Goal: Information Seeking & Learning: Compare options

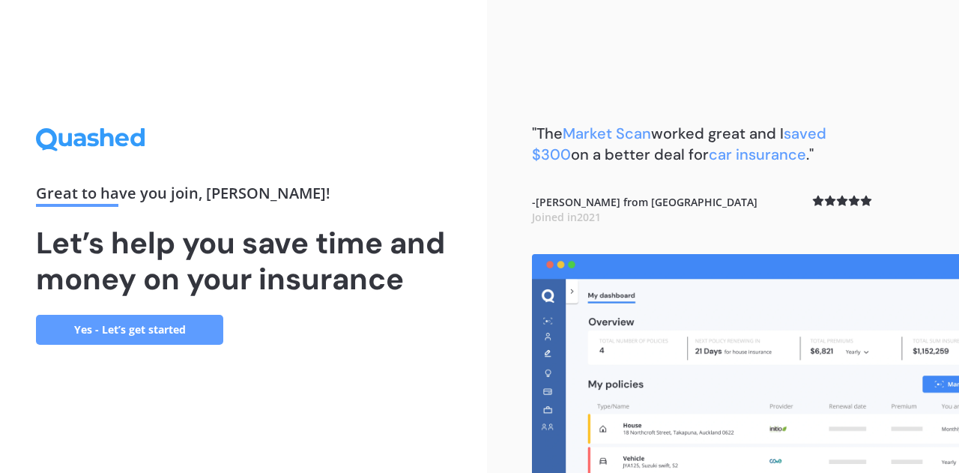
click at [0, 446] on div "Great to have you join , [PERSON_NAME] ! Let’s help you save time and money on …" at bounding box center [243, 236] width 487 height 473
click at [0, 452] on div "Great to have you join , [PERSON_NAME] ! Let’s help you save time and money on …" at bounding box center [243, 236] width 487 height 473
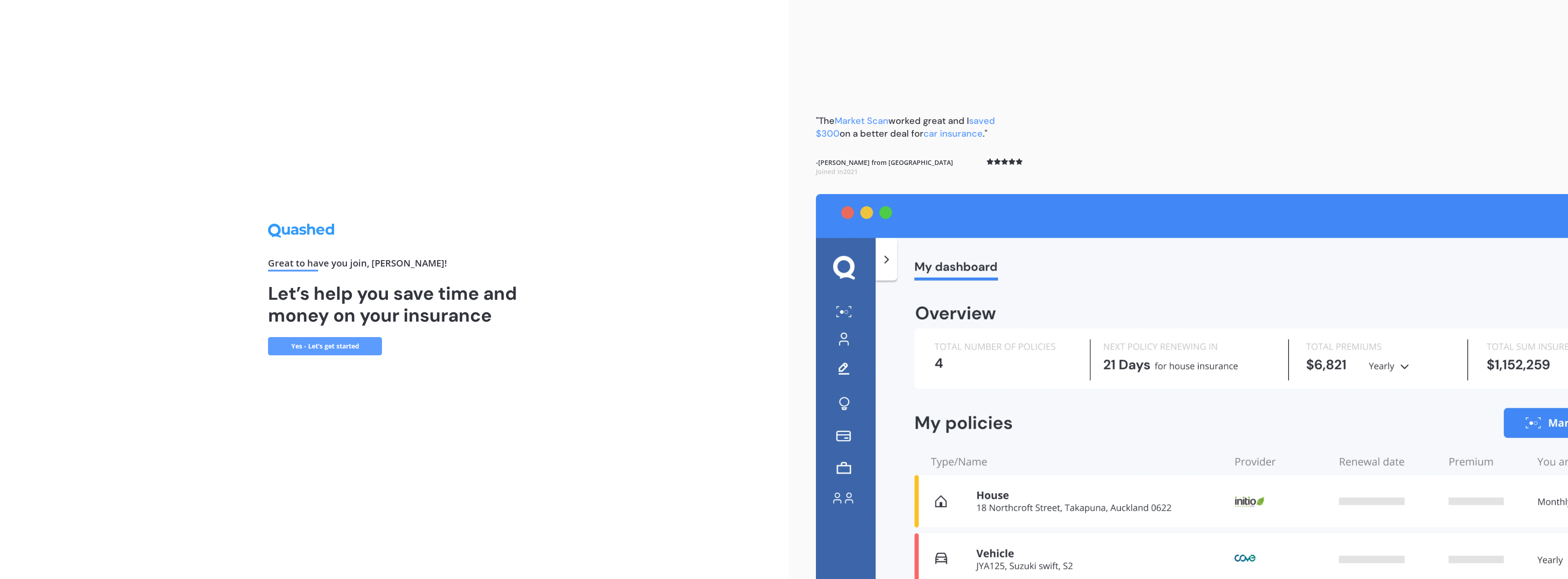
click at [333, 287] on link "Yes - Let’s get started" at bounding box center [324, 346] width 114 height 18
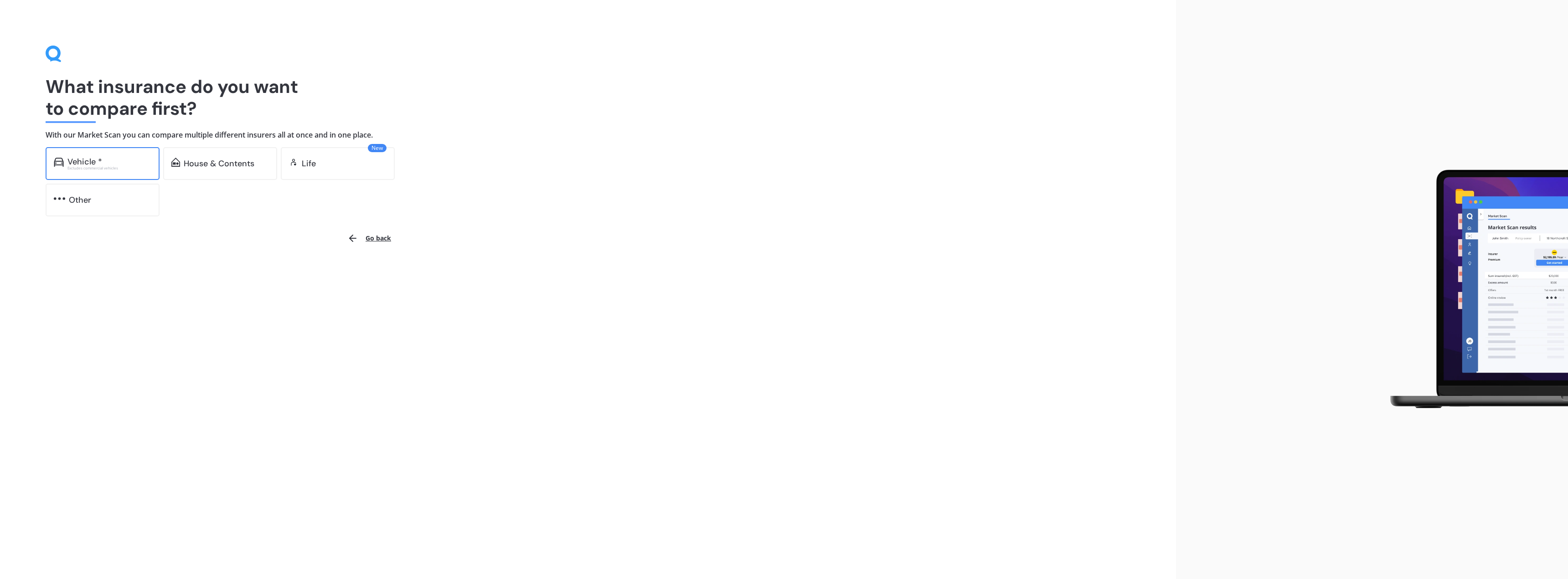
click at [94, 164] on div "Vehicle *" at bounding box center [85, 161] width 35 height 9
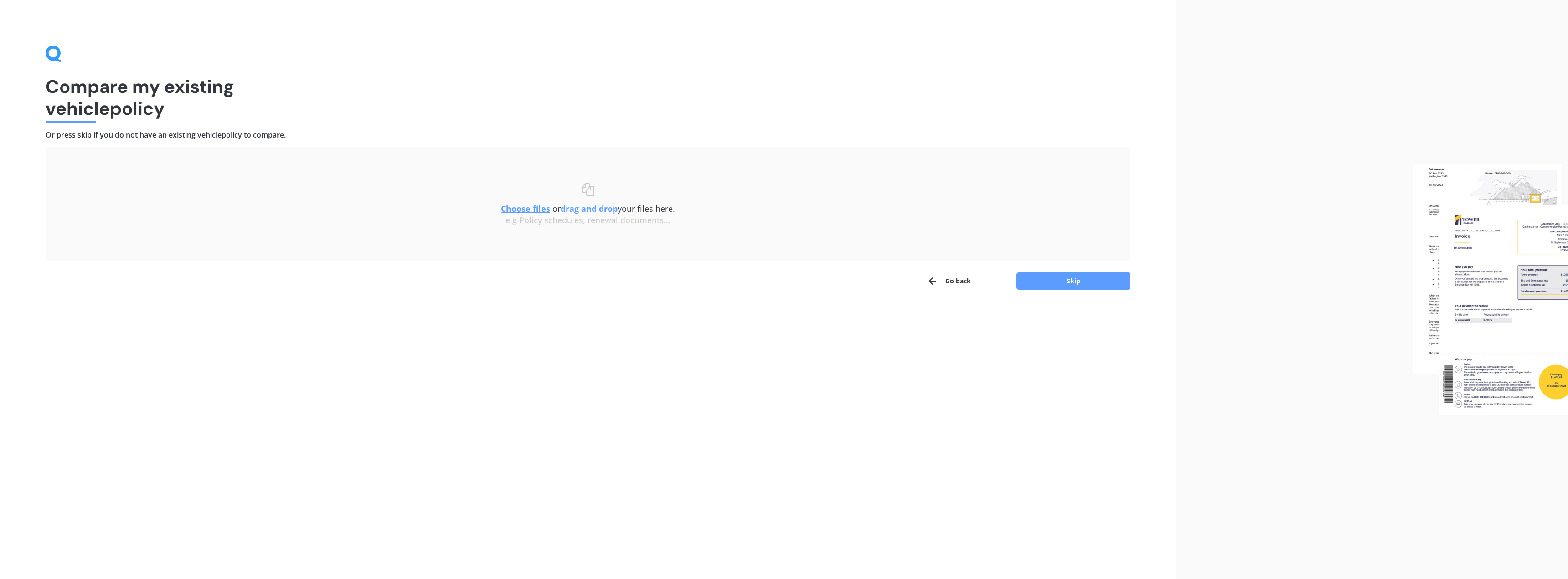
click at [583, 280] on button "Go back" at bounding box center [949, 281] width 44 height 18
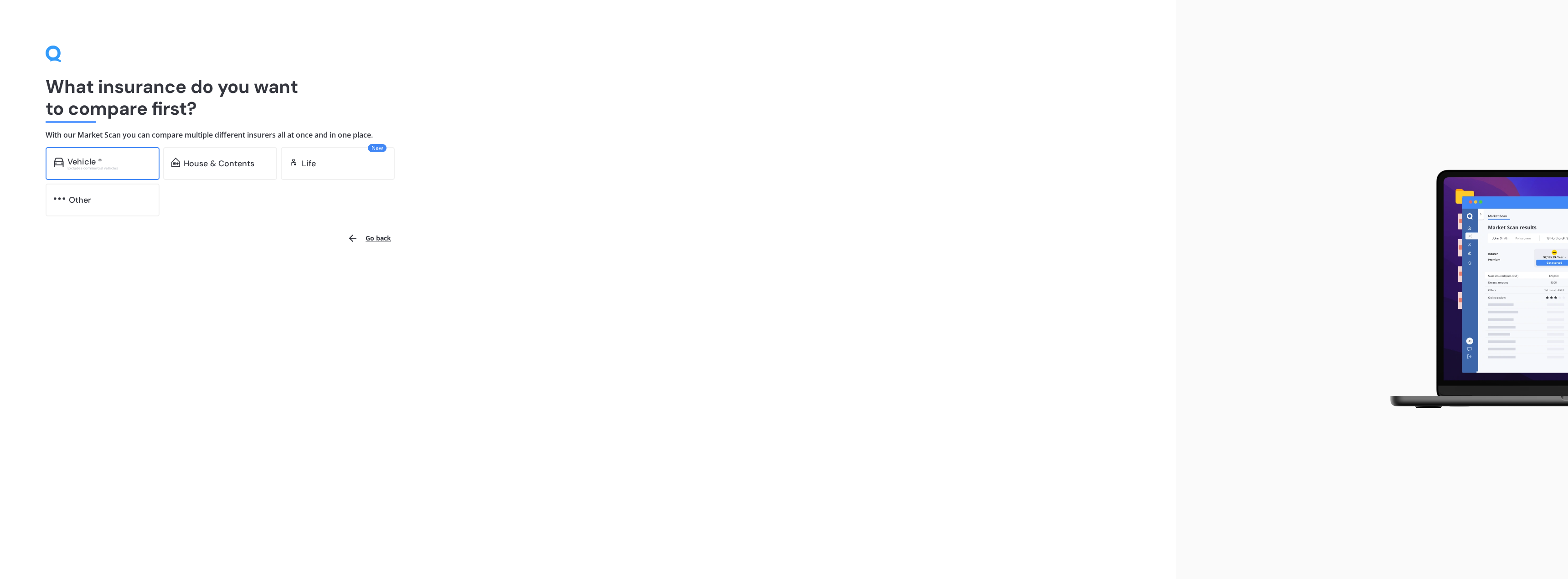
click at [130, 170] on div "Vehicle * Excludes commercial vehicles" at bounding box center [102, 164] width 114 height 33
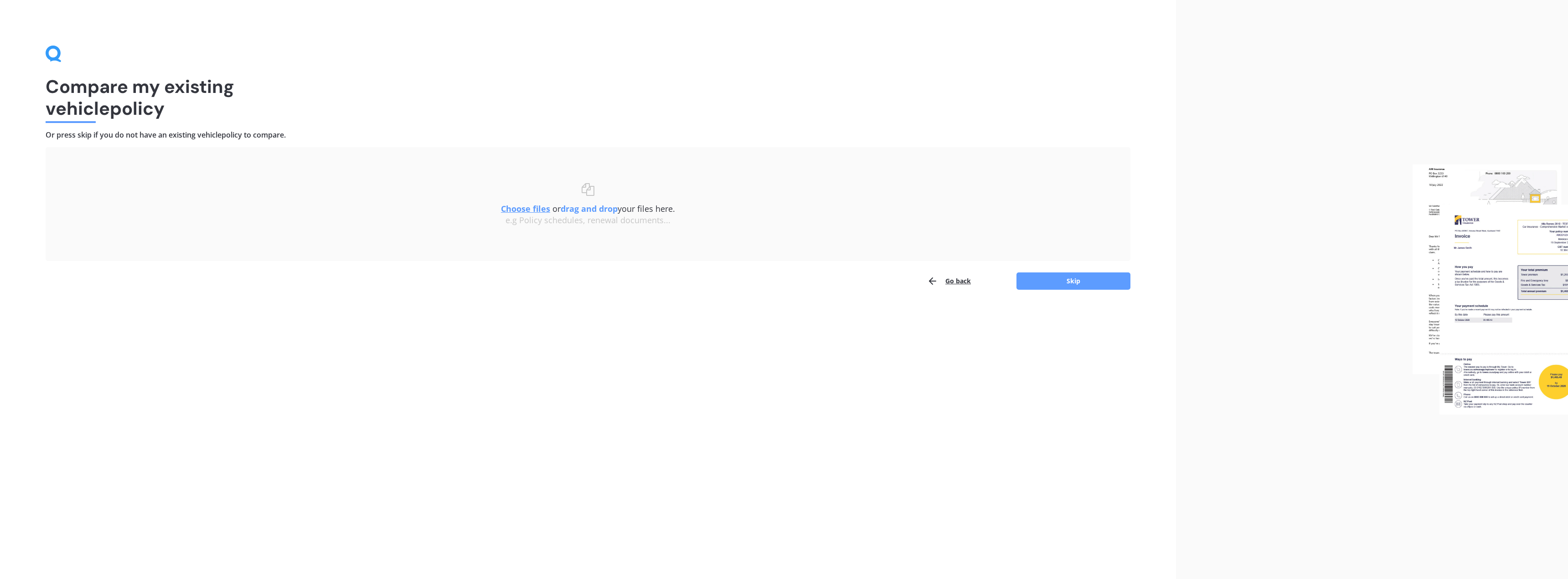
drag, startPoint x: 534, startPoint y: 209, endPoint x: 536, endPoint y: 215, distance: 6.3
click at [536, 215] on div "Choose files or drag and drop your files here. Choose files or photos e.g Polic…" at bounding box center [588, 204] width 1048 height 43
click at [534, 212] on u "Choose files" at bounding box center [525, 209] width 49 height 11
click at [583, 285] on button "Continue" at bounding box center [1073, 283] width 114 height 17
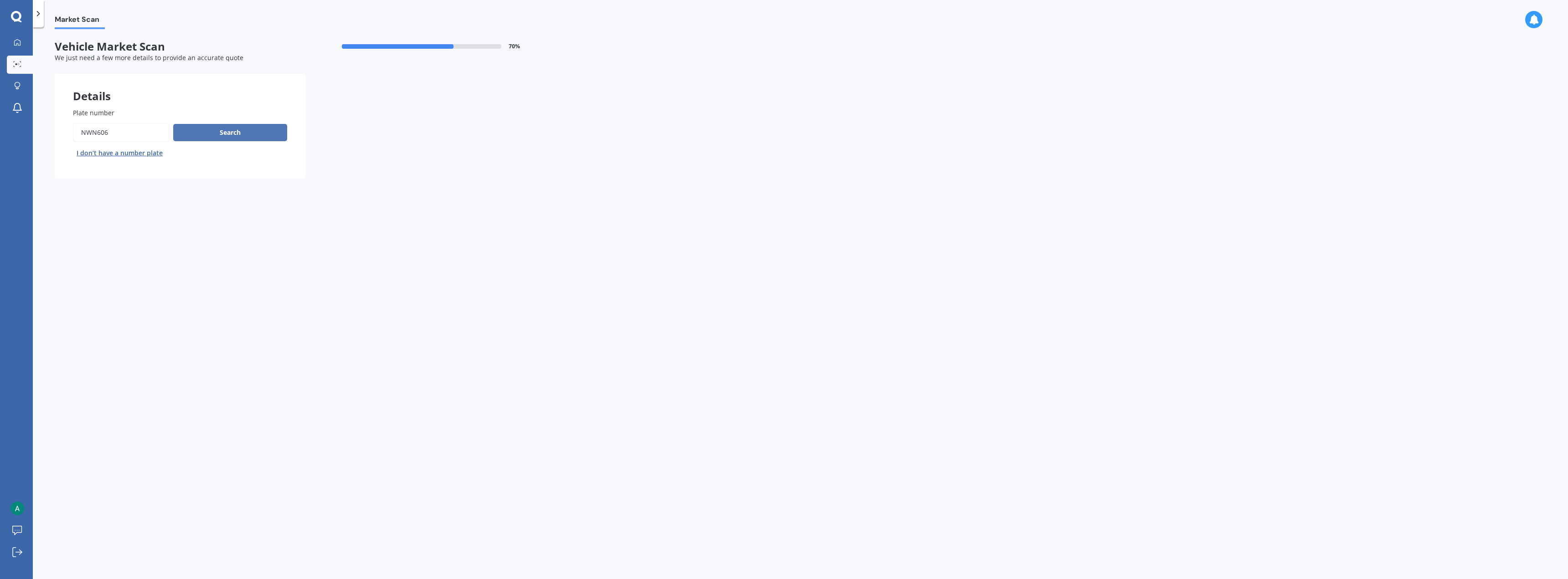
drag, startPoint x: 191, startPoint y: 133, endPoint x: 193, endPoint y: 141, distance: 8.2
click at [193, 146] on div "Search I don’t have a number plate" at bounding box center [180, 141] width 214 height 37
click at [200, 130] on button "Search" at bounding box center [230, 133] width 114 height 17
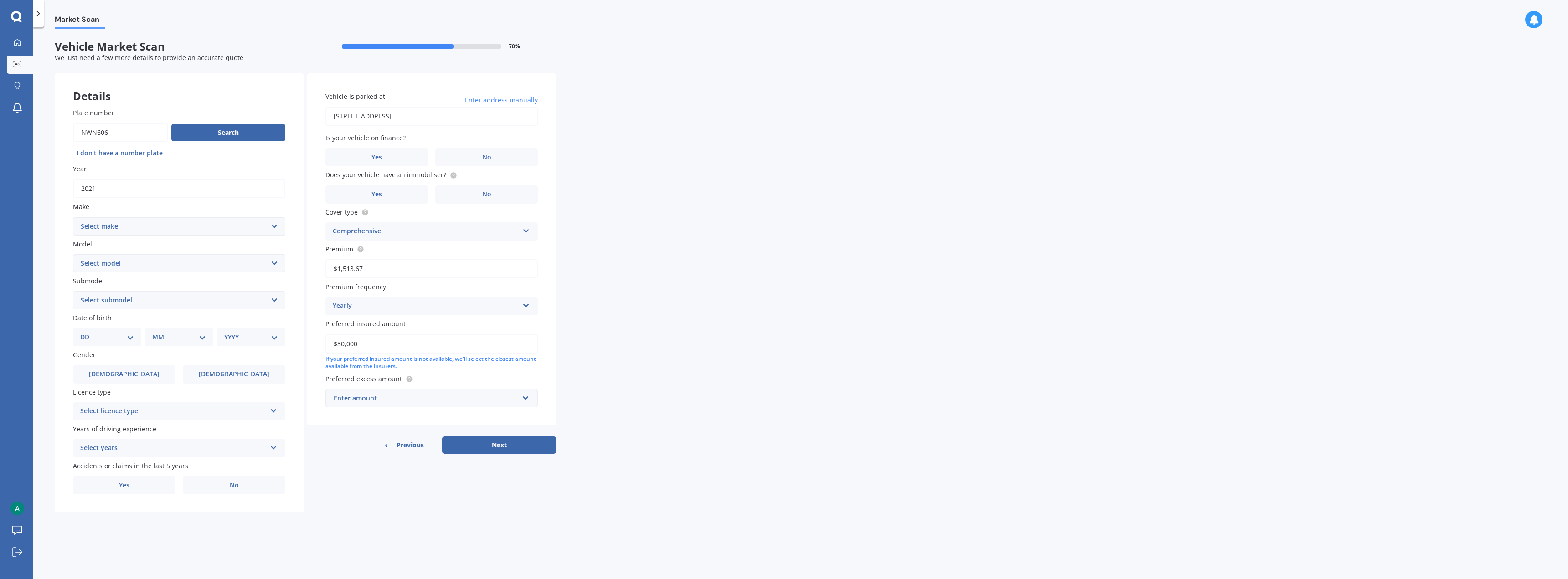
click at [142, 224] on select "Select make AC ALFA ROMEO ASTON [PERSON_NAME] AUDI AUSTIN BEDFORD Bentley BMW B…" at bounding box center [179, 226] width 212 height 18
click at [73, 217] on select "Select make AC ALFA ROMEO ASTON [PERSON_NAME] AUDI AUSTIN BEDFORD Bentley BMW B…" at bounding box center [179, 226] width 212 height 18
click at [124, 266] on select "Select model" at bounding box center [179, 263] width 212 height 18
click at [124, 268] on select "Select model HS" at bounding box center [179, 263] width 212 height 18
click at [143, 226] on select "Select make AC ALFA ROMEO ASTON [PERSON_NAME] AUDI AUSTIN BEDFORD Bentley BMW B…" at bounding box center [179, 226] width 212 height 18
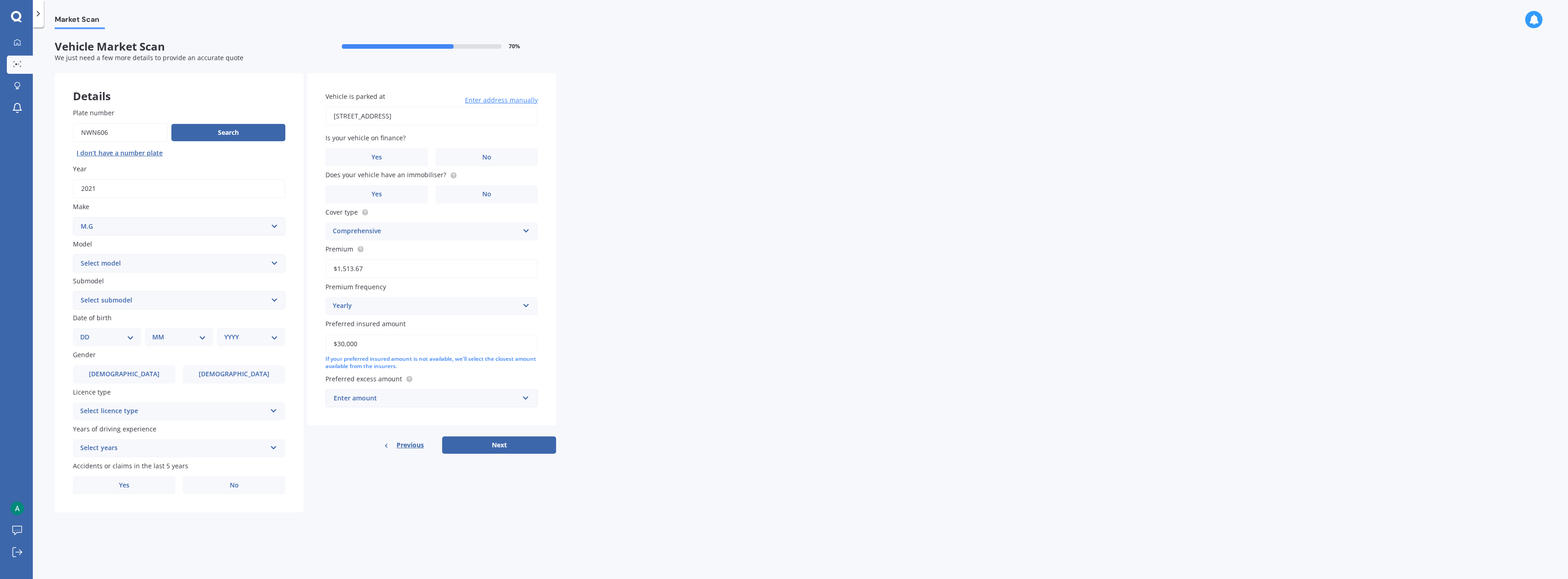
select select "M.G."
click at [73, 217] on select "Select make AC ALFA ROMEO ASTON [PERSON_NAME] AUDI AUSTIN BEDFORD Bentley BMW B…" at bounding box center [179, 226] width 212 height 18
click at [116, 251] on div "Model Select model HS" at bounding box center [179, 255] width 212 height 33
click at [115, 260] on select "Select model 3 6 GS HS Metro MG3 MG4 MGF Midget Montego TD 2000 TF 120 TF 135 T…" at bounding box center [179, 263] width 212 height 18
select select "ZS"
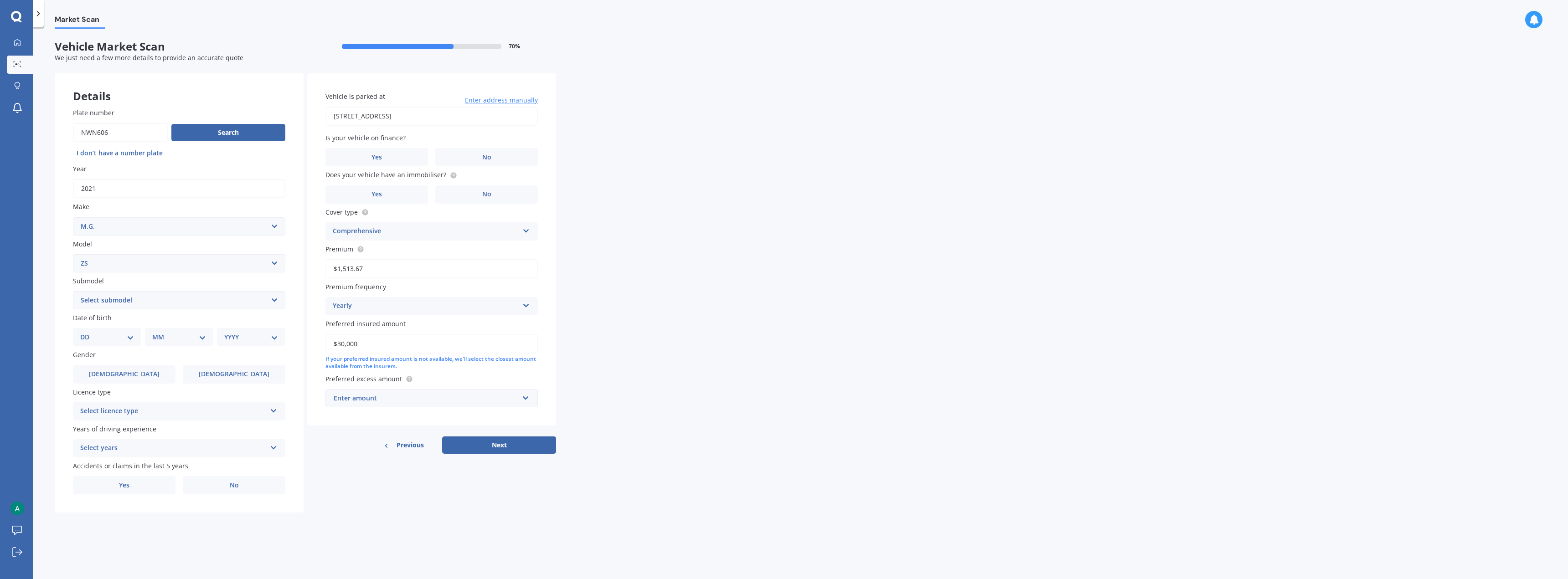
click at [73, 254] on select "Select model 3 6 GS HS Metro MG3 MG4 MGF Midget Montego TD 2000 TF 120 TF 135 T…" at bounding box center [179, 263] width 212 height 18
click at [150, 287] on select "Select submodel (All) Essence EV Excite 1.5 Excite 1.5/4AT Excite EV Long Range…" at bounding box center [179, 300] width 212 height 18
select select "EXCITE EV"
click at [73, 287] on select "Select submodel (All) Essence EV Excite 1.5 Excite 1.5/4AT Excite EV Long Range…" at bounding box center [179, 300] width 212 height 18
click at [112, 287] on select "DD 01 02 03 04 05 06 07 08 09 10 11 12 13 14 15 16 17 18 19 20 21 22 23 24 25 2…" at bounding box center [107, 337] width 54 height 10
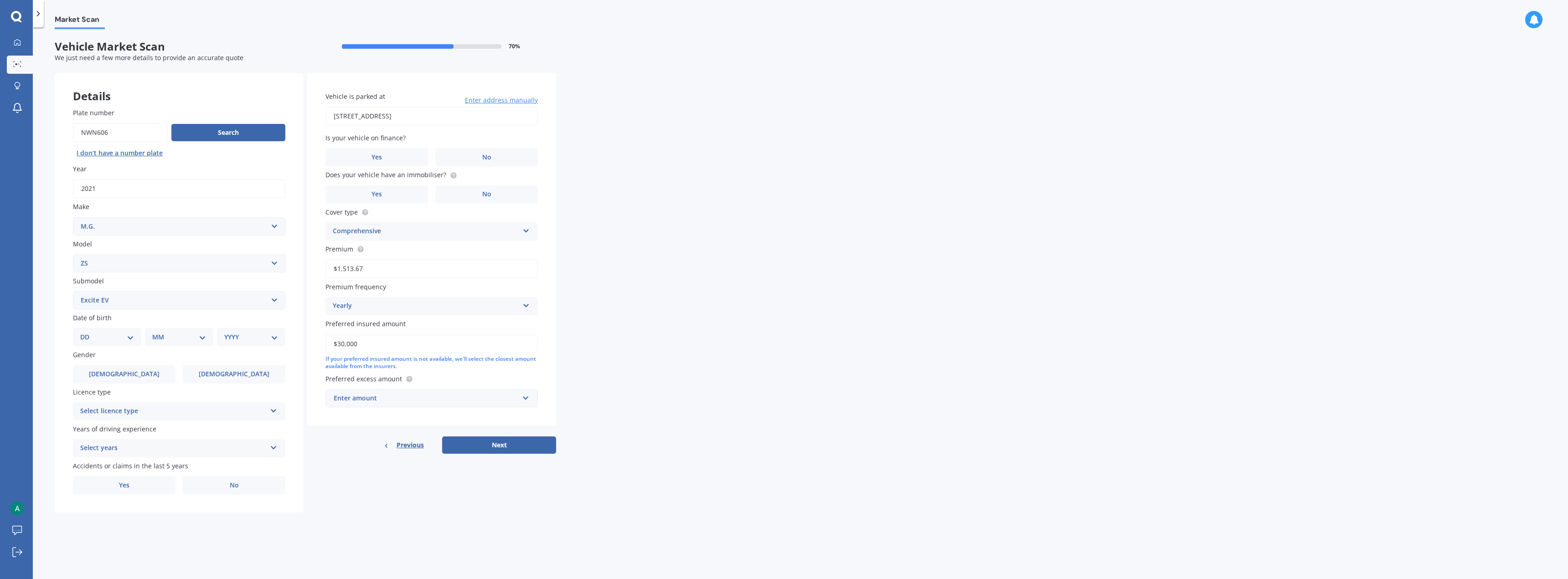
select select "19"
click at [88, 287] on select "DD 01 02 03 04 05 06 07 08 09 10 11 12 13 14 15 16 17 18 19 20 21 22 23 24 25 2…" at bounding box center [107, 337] width 54 height 10
click at [177, 287] on select "MM 01 02 03 04 05 06 07 08 09 10 11 12" at bounding box center [181, 337] width 50 height 10
select select "07"
click at [156, 287] on select "MM 01 02 03 04 05 06 07 08 09 10 11 12" at bounding box center [181, 337] width 50 height 10
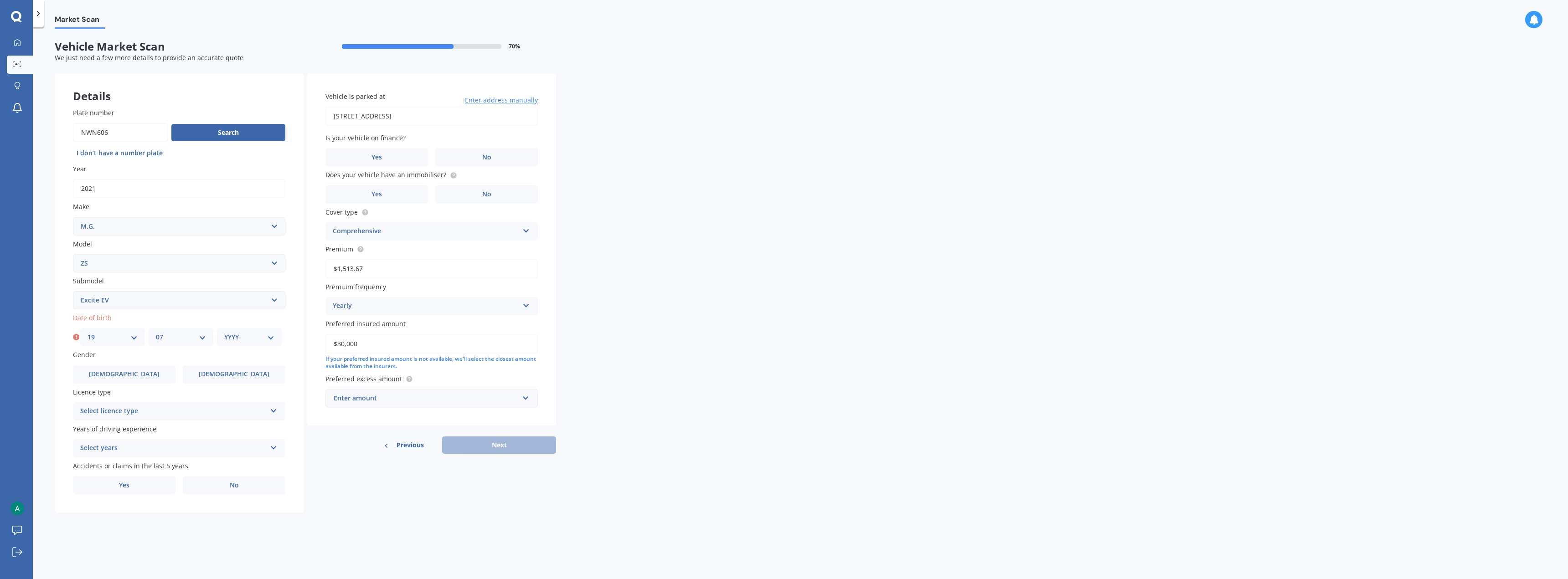
click at [240, 287] on div "YYYY 2025 2024 2023 2022 2021 2020 2019 2018 2017 2016 2015 2014 2013 2012 2011…" at bounding box center [249, 337] width 65 height 18
click at [245, 287] on select "YYYY 2025 2024 2023 2022 2021 2020 2019 2018 2017 2016 2015 2014 2013 2012 2011…" at bounding box center [249, 337] width 50 height 10
select select "1997"
click at [224, 287] on select "YYYY 2025 2024 2023 2022 2021 2020 2019 2018 2017 2016 2015 2014 2013 2012 2011…" at bounding box center [249, 337] width 50 height 10
click at [137, 287] on label "Male" at bounding box center [124, 375] width 102 height 18
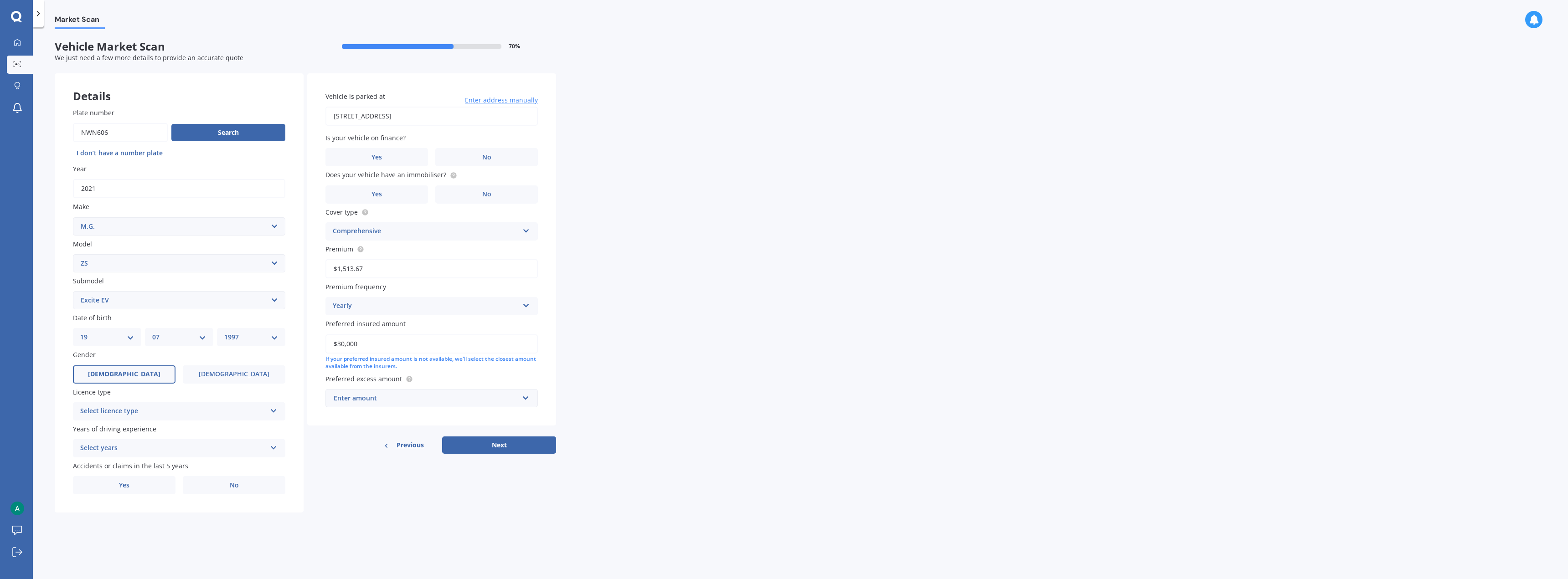
click at [0, 0] on input "Male" at bounding box center [0, 0] width 0 height 0
click at [131, 287] on div "Select licence type" at bounding box center [173, 411] width 186 height 11
click at [124, 287] on div "NZ Full" at bounding box center [179, 429] width 211 height 16
click at [117, 287] on div "Select years" at bounding box center [173, 448] width 186 height 11
drag, startPoint x: 115, startPoint y: 464, endPoint x: 118, endPoint y: 473, distance: 9.5
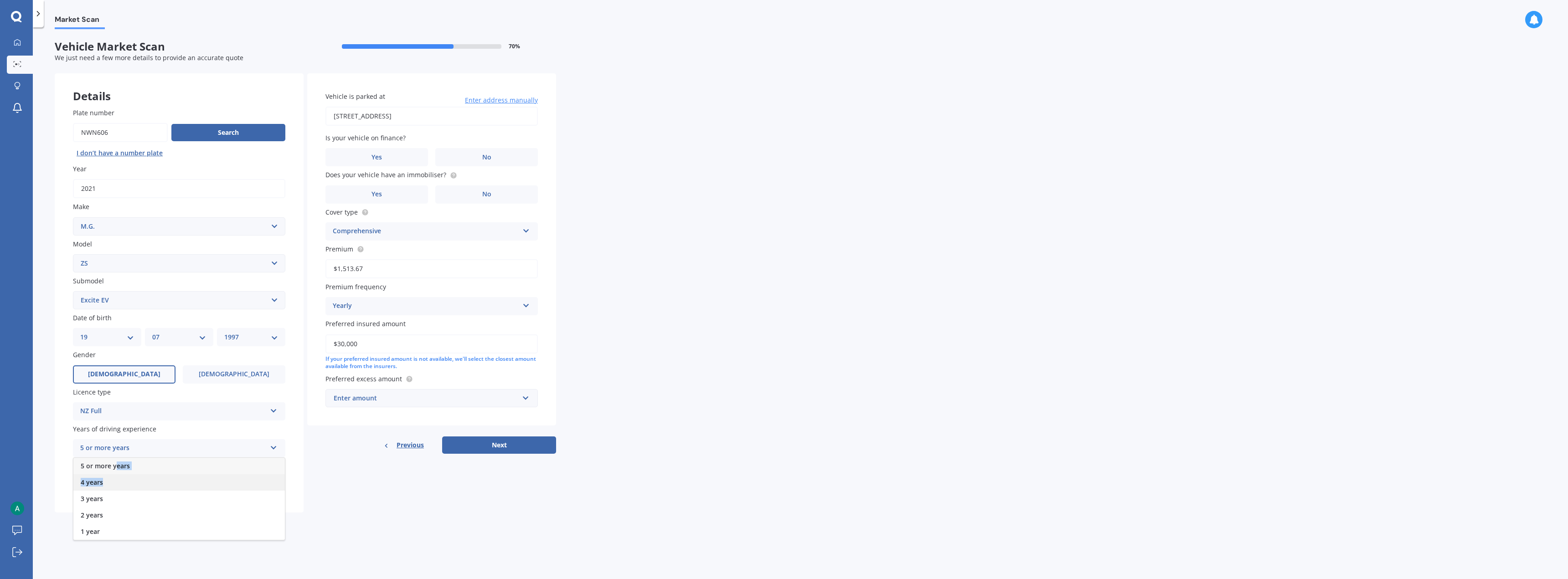
click at [118, 287] on div "5 or more years 4 years 3 years 2 years 1 year" at bounding box center [179, 499] width 212 height 83
click at [119, 287] on div "Select years" at bounding box center [175, 448] width 181 height 10
click at [119, 287] on div "5 or more years" at bounding box center [179, 465] width 211 height 16
click at [217, 287] on label "No" at bounding box center [234, 485] width 102 height 18
click at [0, 0] on input "No" at bounding box center [0, 0] width 0 height 0
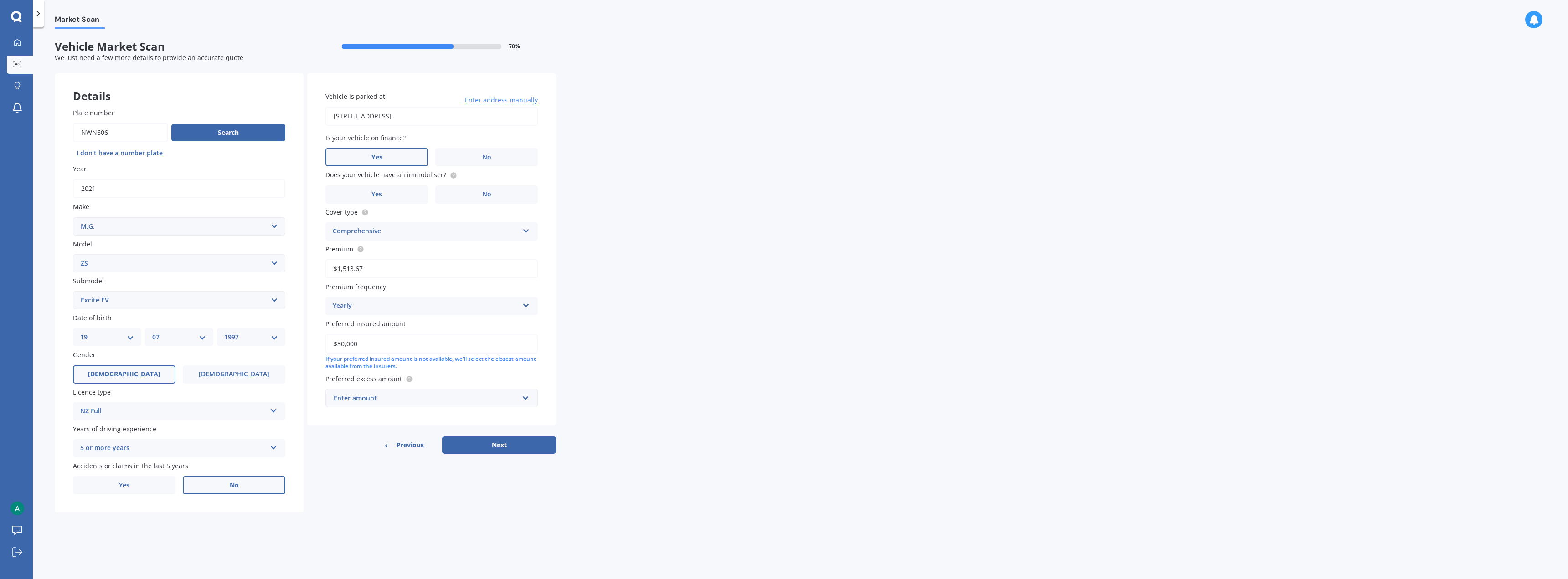
click at [405, 155] on label "Yes" at bounding box center [377, 157] width 102 height 18
click at [0, 0] on input "Yes" at bounding box center [0, 0] width 0 height 0
click at [462, 189] on label "No" at bounding box center [486, 195] width 102 height 18
click at [0, 0] on input "No" at bounding box center [0, 0] width 0 height 0
click at [395, 196] on label "Yes" at bounding box center [377, 195] width 102 height 18
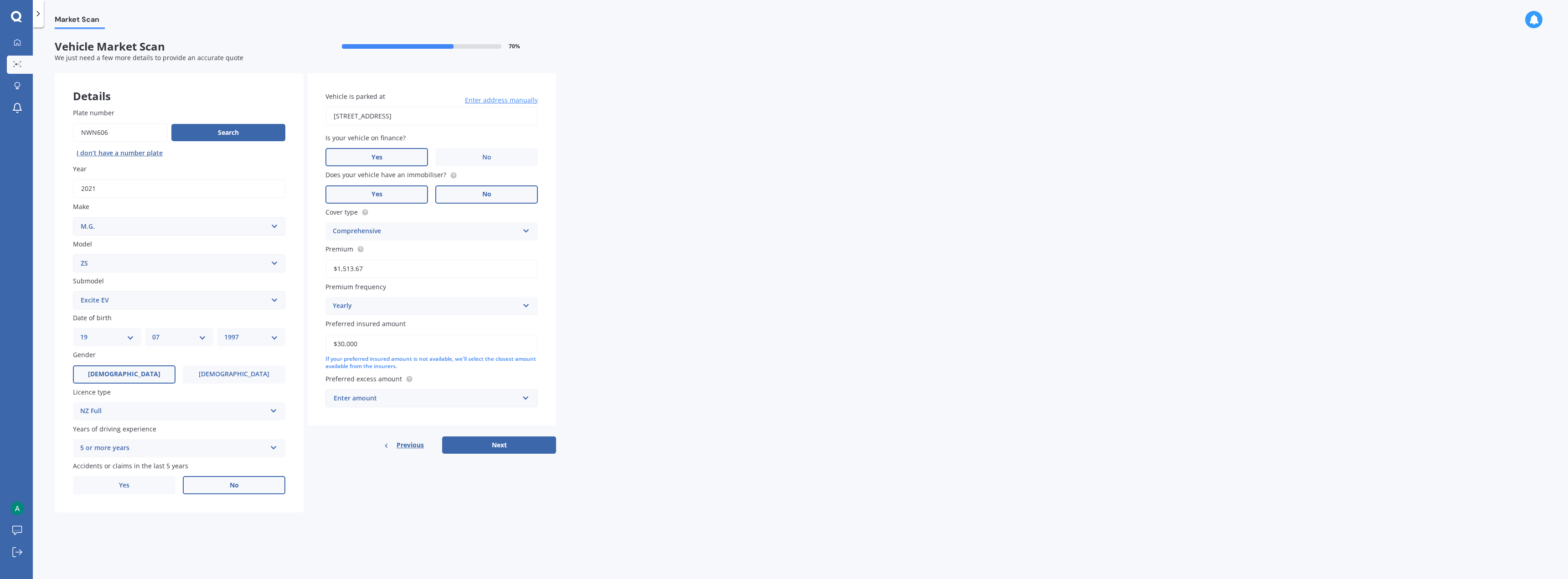
click at [0, 0] on input "Yes" at bounding box center [0, 0] width 0 height 0
click at [502, 287] on button "Next" at bounding box center [499, 445] width 114 height 17
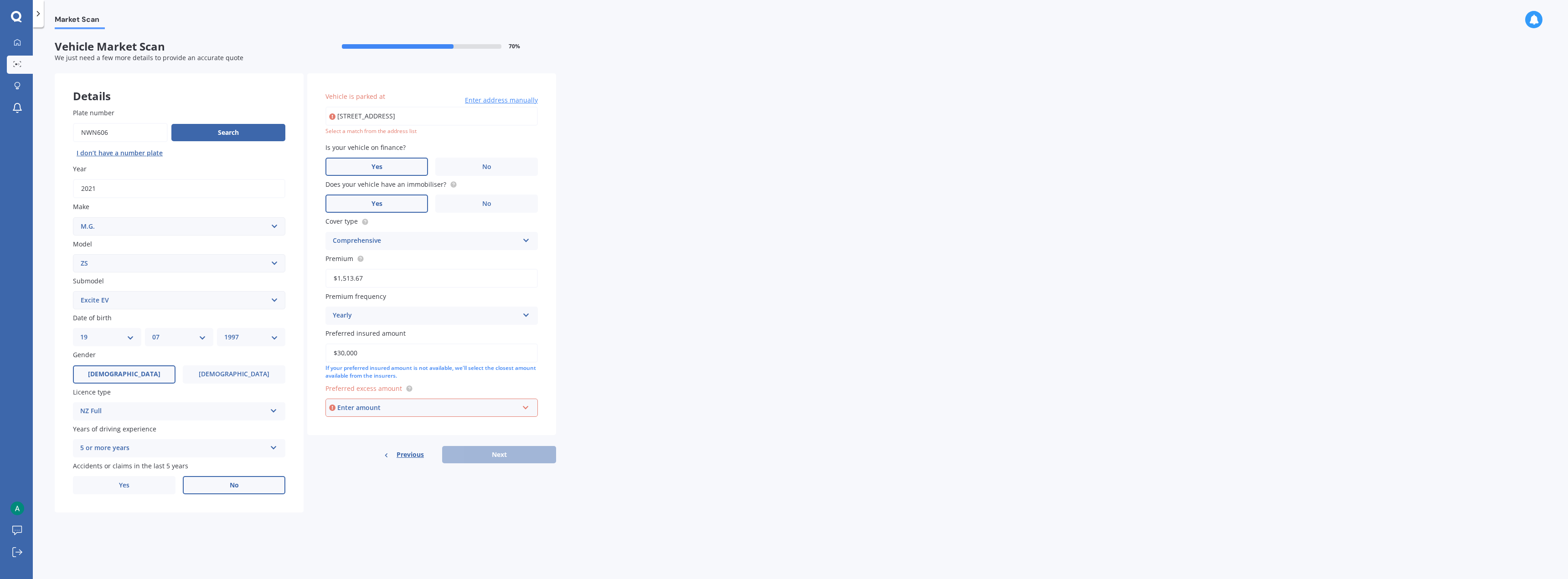
type input "10 Argyle Street, Mornington, Dunedin 9011"
click at [464, 287] on div "Enter amount" at bounding box center [428, 398] width 181 height 10
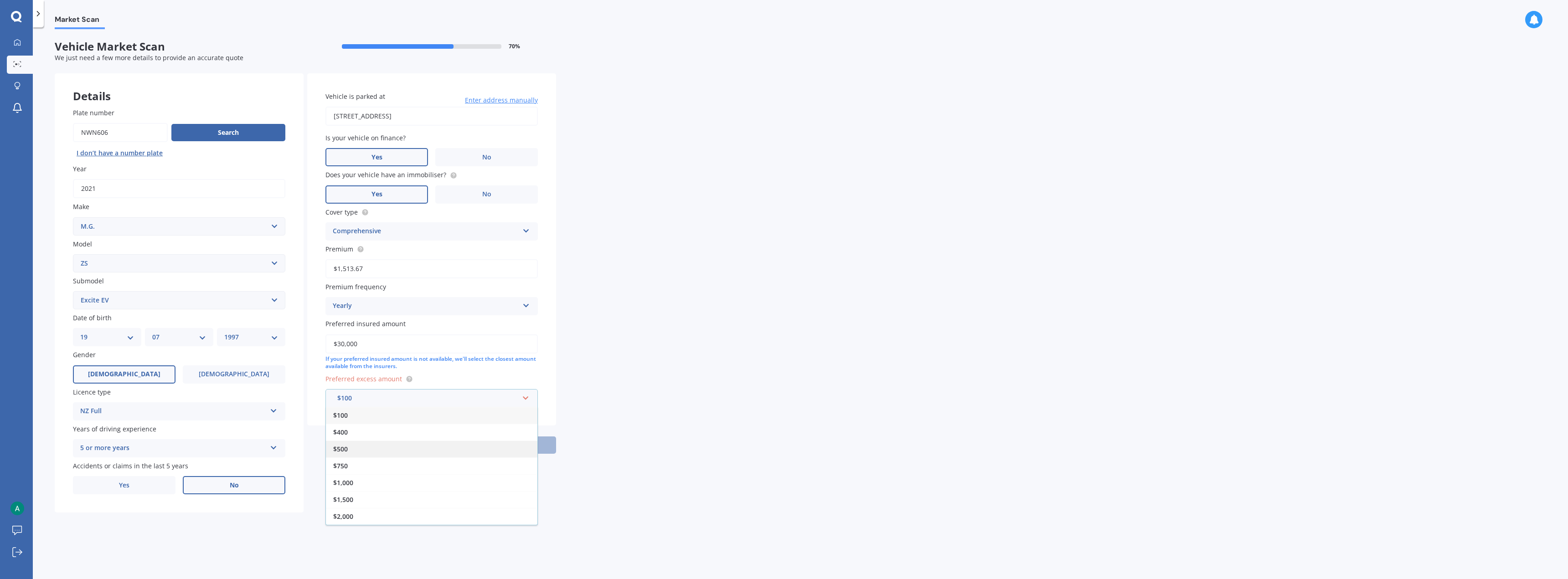
click at [439, 287] on div "$500" at bounding box center [431, 449] width 211 height 17
click at [500, 287] on button "Next" at bounding box center [499, 455] width 114 height 17
select select "19"
select select "07"
select select "1997"
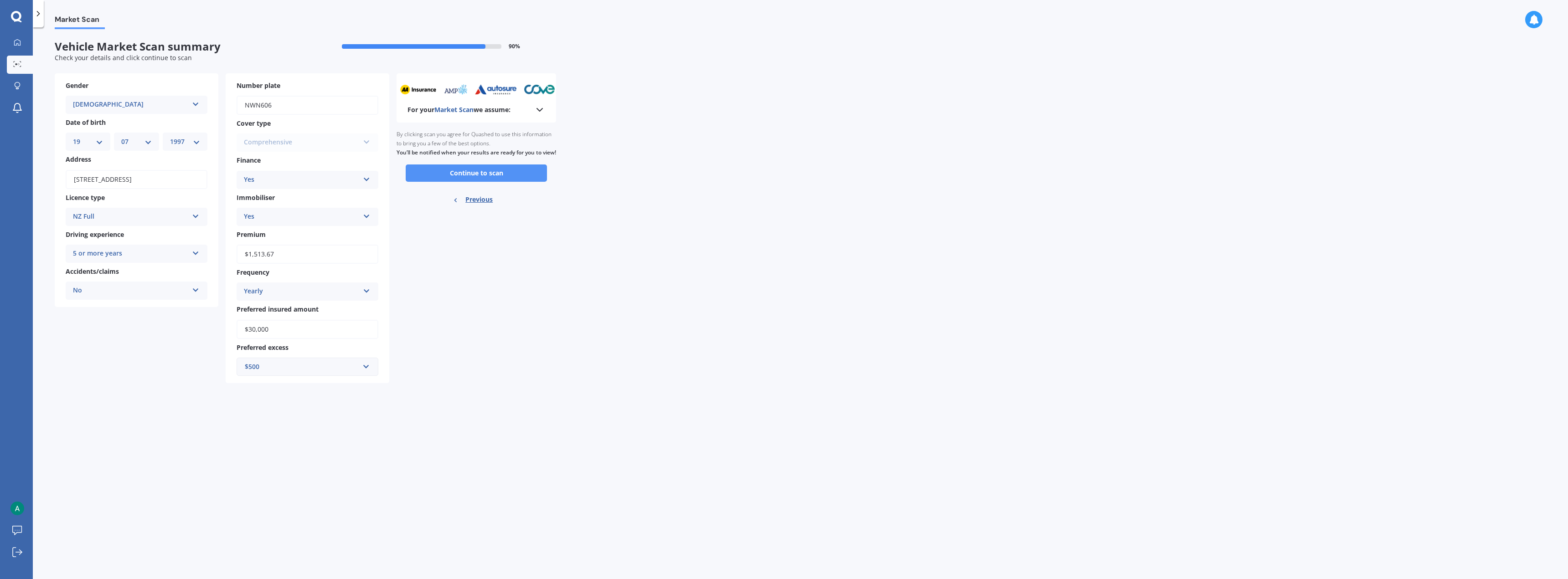
click at [518, 182] on button "Continue to scan" at bounding box center [476, 173] width 141 height 17
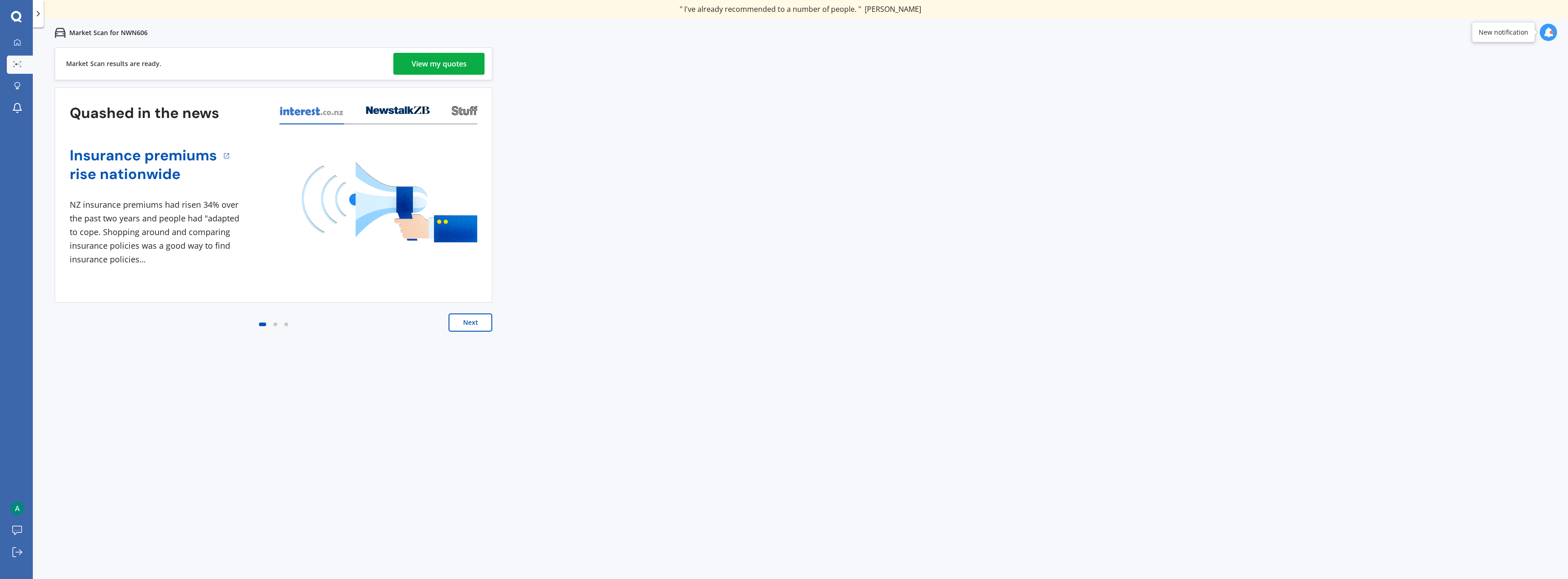
click at [466, 61] on div "View my quotes" at bounding box center [439, 64] width 55 height 22
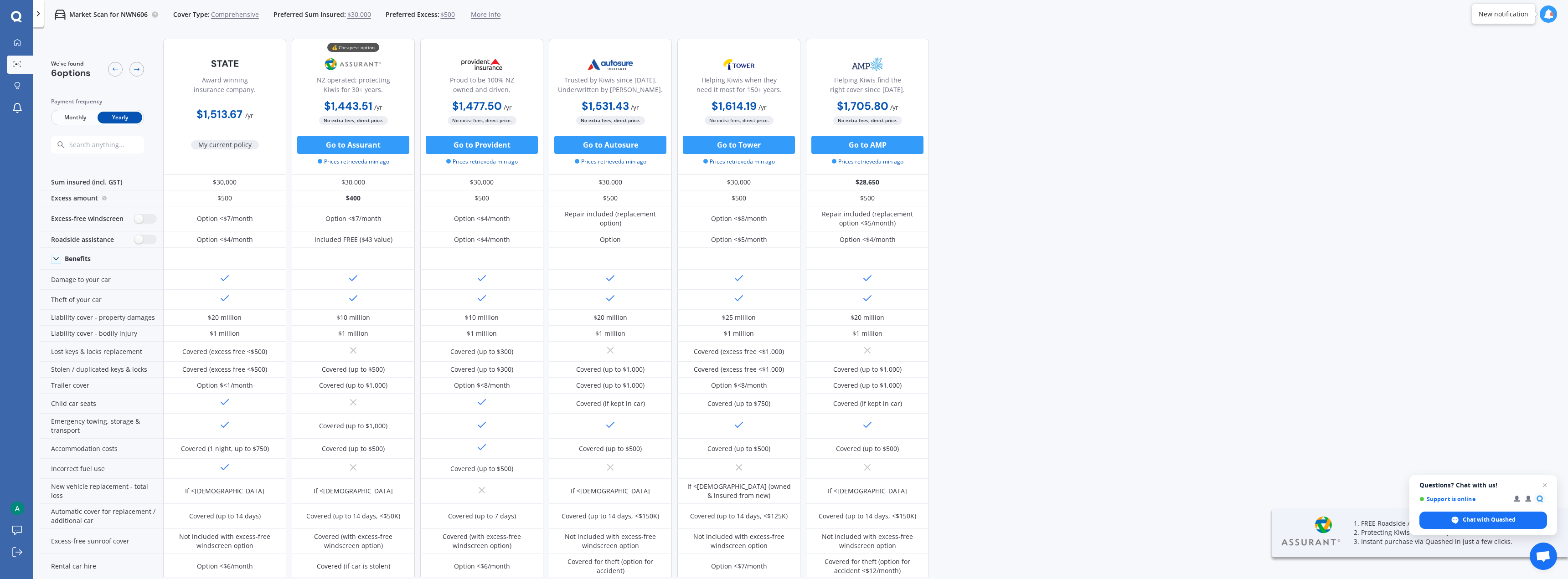
click at [393, 73] on div "💰 Cheapest option NZ operated; protecting Kiwis for 30+ years." at bounding box center [353, 75] width 108 height 45
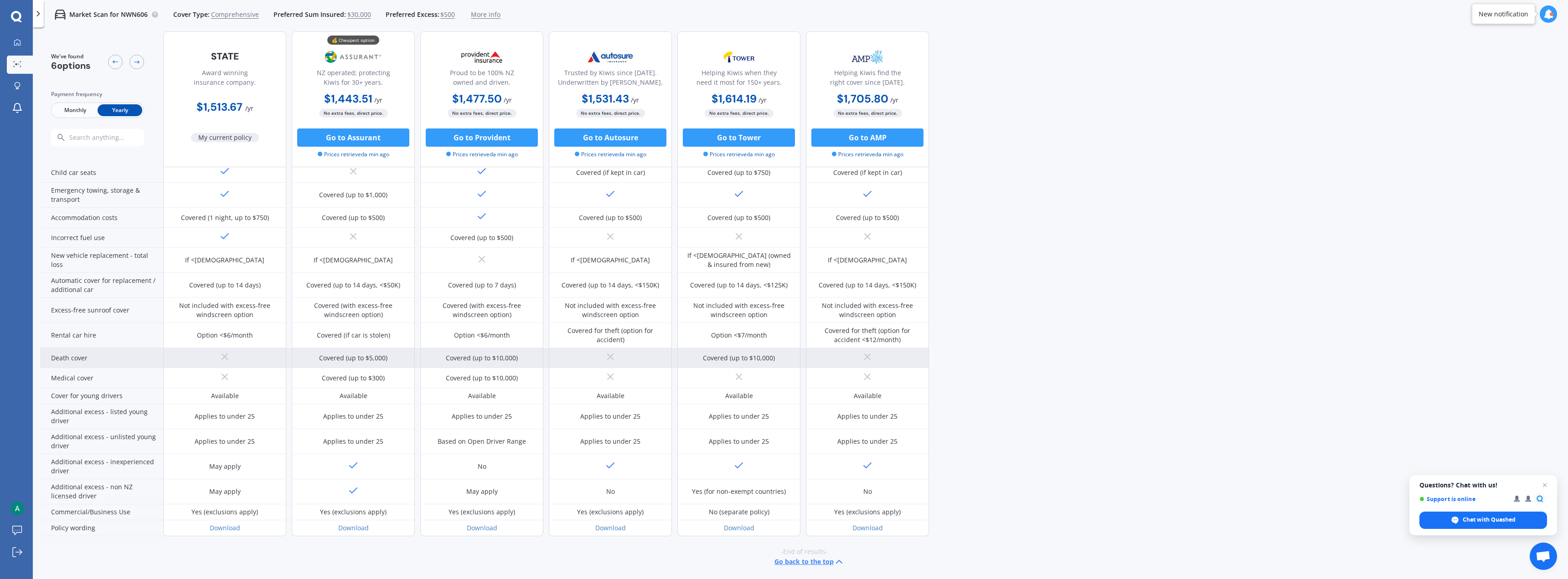
scroll to position [232, 0]
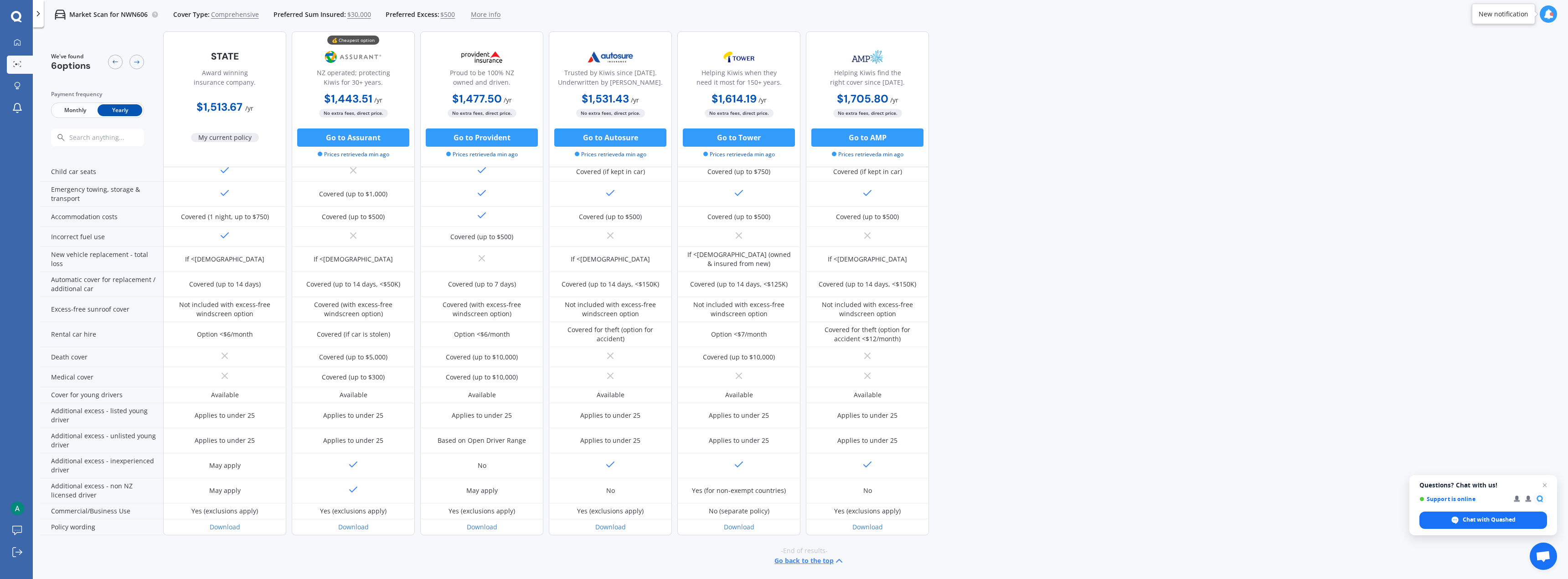
click at [12, 17] on icon at bounding box center [16, 16] width 10 height 10
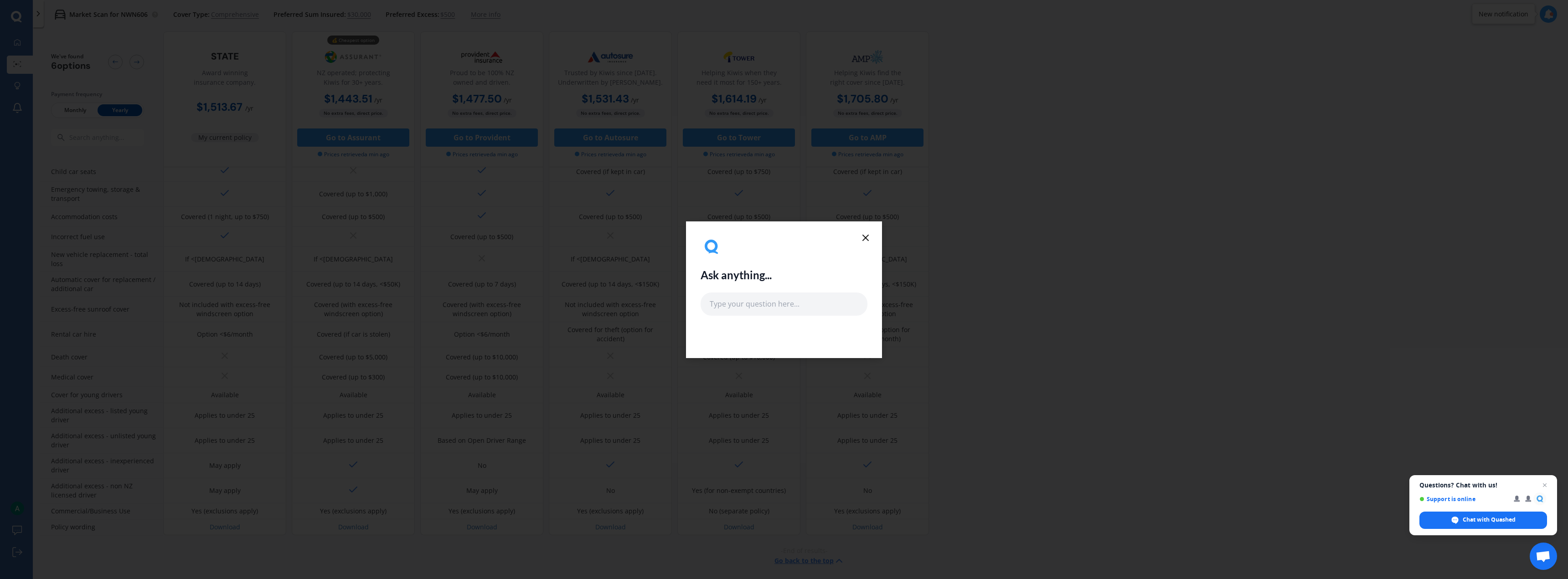
click at [583, 235] on div "Ask anything..." at bounding box center [784, 290] width 196 height 137
click at [583, 237] on div "Ask anything..." at bounding box center [784, 290] width 196 height 137
click at [583, 238] on icon at bounding box center [866, 238] width 11 height 11
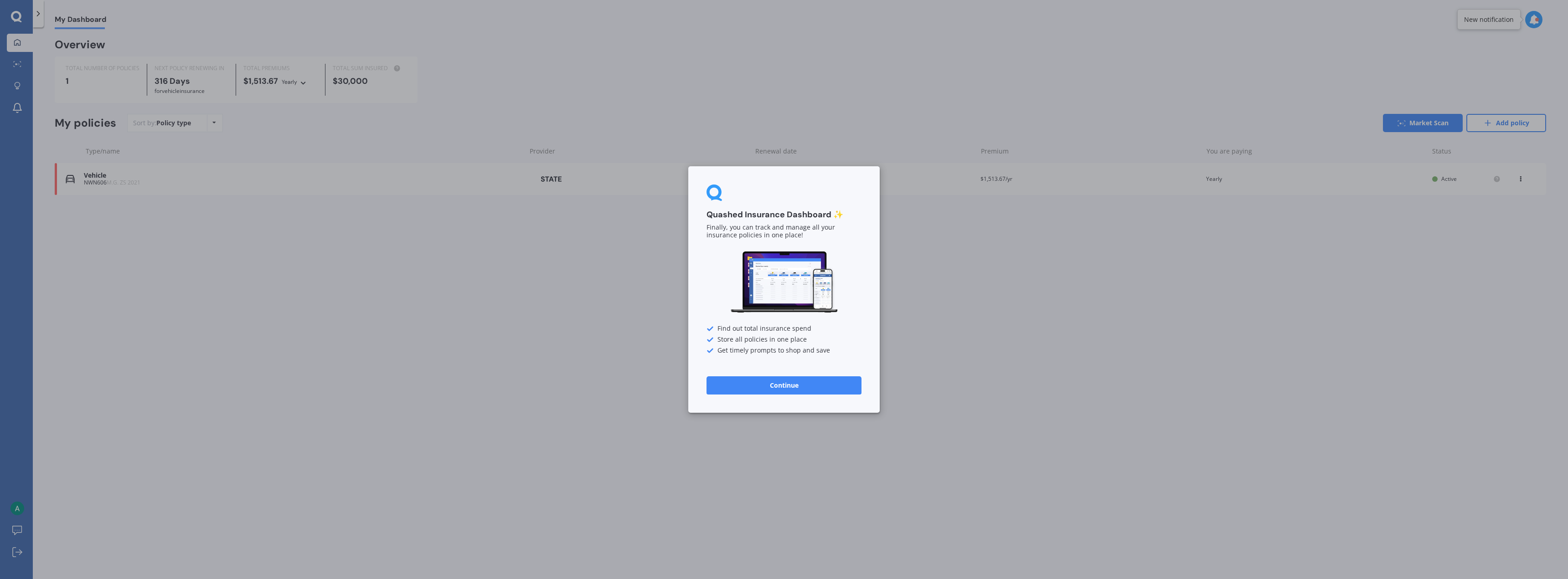
click at [583, 287] on button "Continue" at bounding box center [784, 386] width 155 height 18
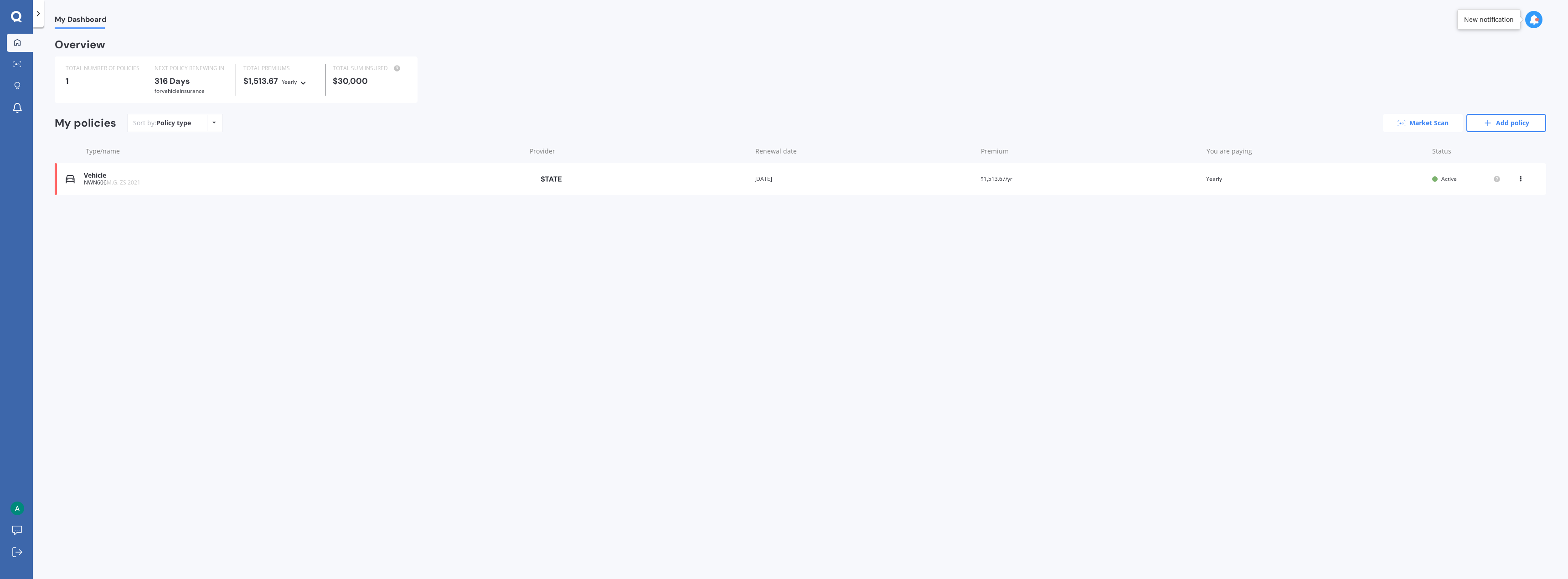
click at [583, 124] on link "Market Scan" at bounding box center [1423, 123] width 80 height 18
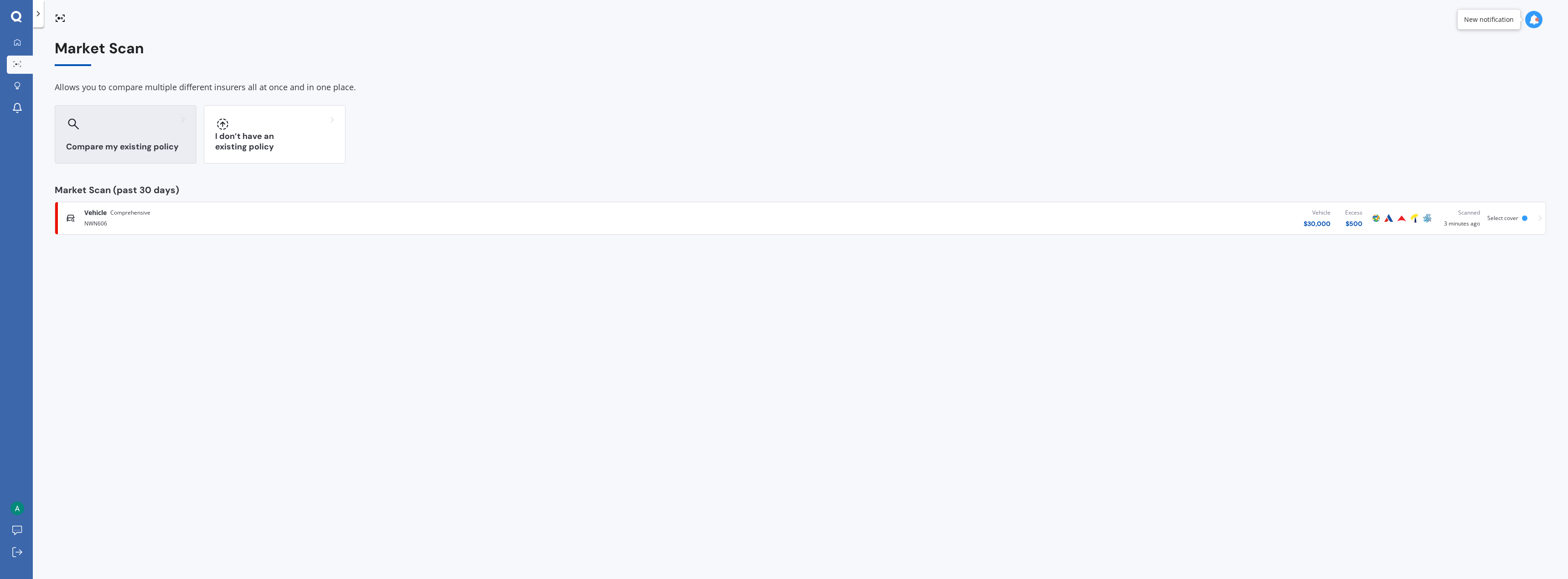
drag, startPoint x: 83, startPoint y: 102, endPoint x: 103, endPoint y: 154, distance: 55.7
click at [83, 103] on div "Market Scan Allows you to compare multiple different insurers all at once and i…" at bounding box center [800, 137] width 1491 height 195
click at [108, 148] on h3 "Compare my existing policy" at bounding box center [125, 147] width 119 height 10
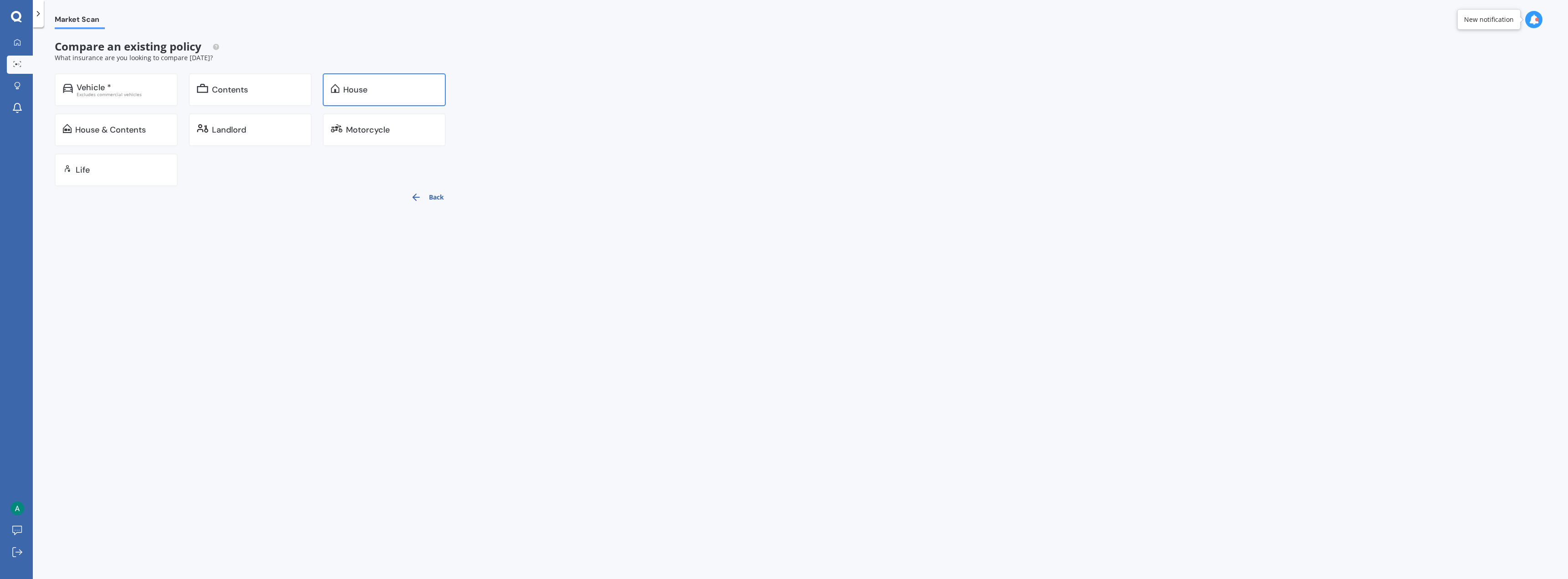
click at [393, 89] on div "House" at bounding box center [390, 89] width 94 height 9
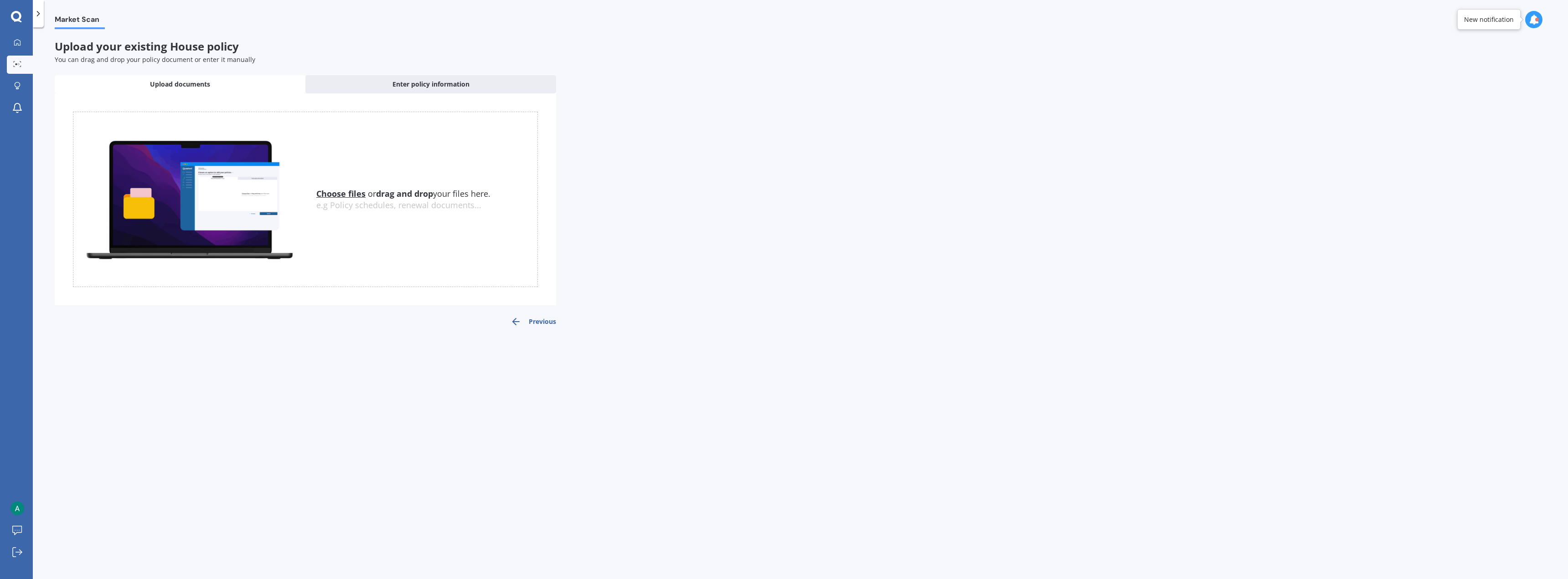
click at [333, 196] on u "Choose files" at bounding box center [341, 193] width 49 height 11
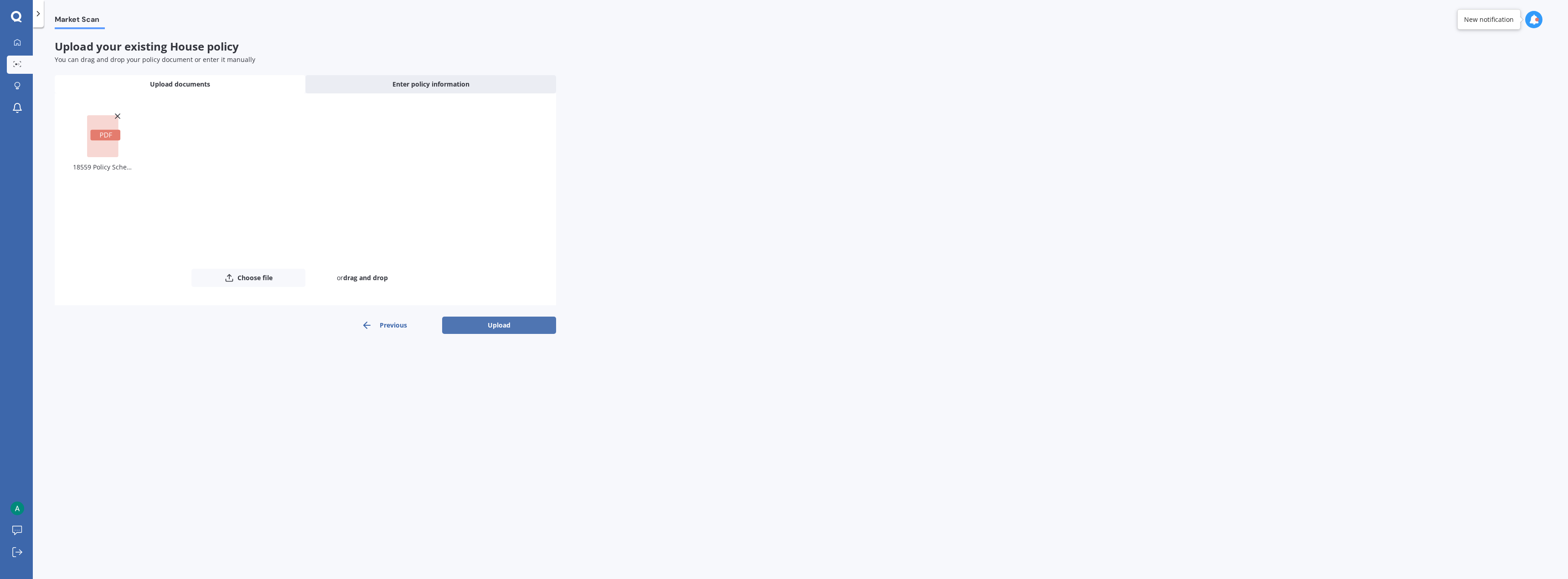
click at [489, 287] on button "Upload" at bounding box center [499, 325] width 114 height 17
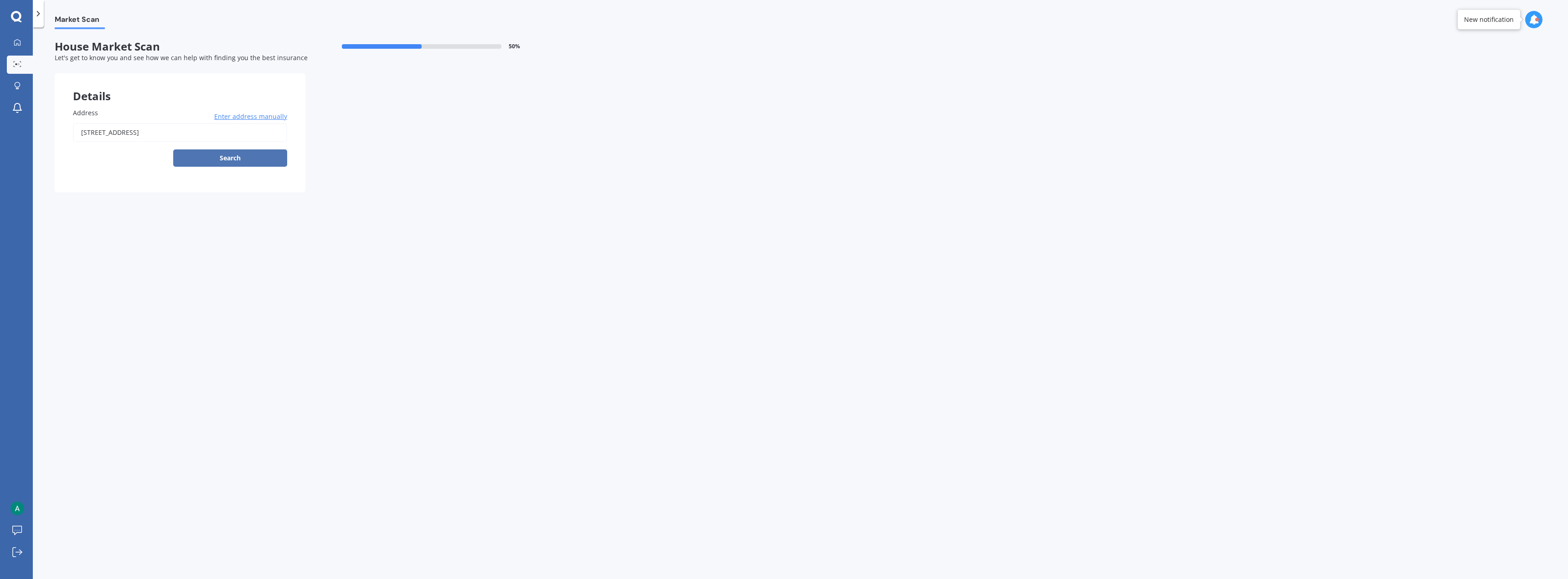
click at [200, 155] on button "Search" at bounding box center [230, 158] width 114 height 17
type input "10 Argyle Street, Mornington, Dunedin 9011"
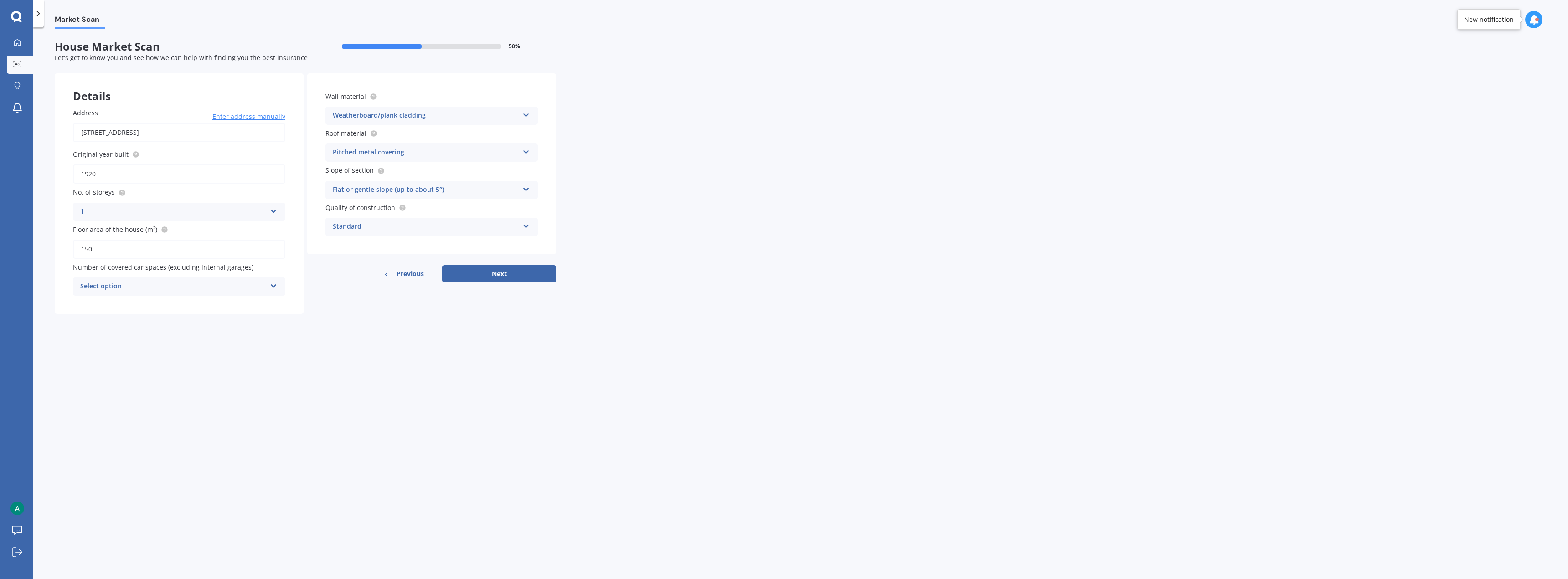
drag, startPoint x: 103, startPoint y: 249, endPoint x: 85, endPoint y: 257, distance: 19.7
click at [85, 257] on input "150" at bounding box center [179, 249] width 212 height 19
type input "130"
click at [304, 287] on div "Market Scan House Market Scan 50 % Let's get to know you and see how we can hel…" at bounding box center [800, 305] width 1535 height 552
click at [241, 287] on div "Select option" at bounding box center [173, 286] width 186 height 11
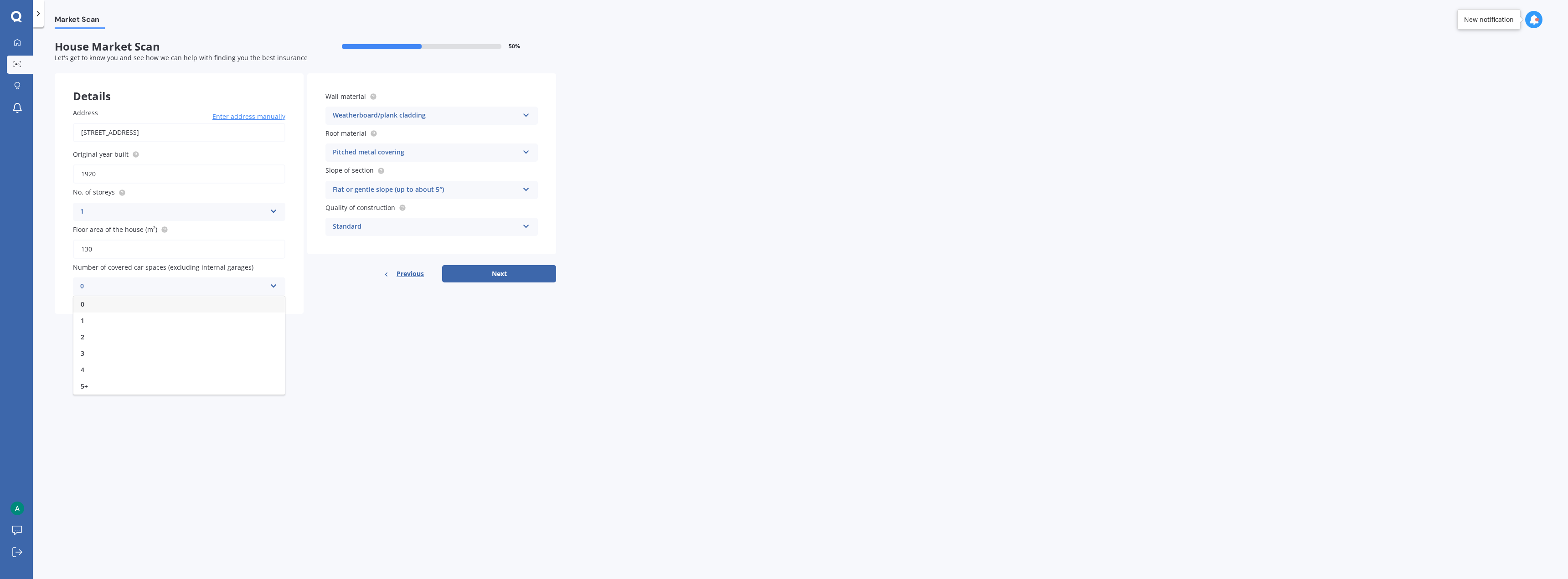
click at [207, 280] on div "0 0 1 2 3 4 5+" at bounding box center [179, 286] width 212 height 18
click at [141, 282] on div "Select option" at bounding box center [175, 286] width 181 height 10
click at [124, 287] on div "0" at bounding box center [179, 303] width 211 height 16
click at [321, 287] on div "Market Scan House Market Scan 50 % Let's get to know you and see how we can hel…" at bounding box center [800, 305] width 1535 height 552
click at [481, 278] on button "Next" at bounding box center [499, 274] width 114 height 17
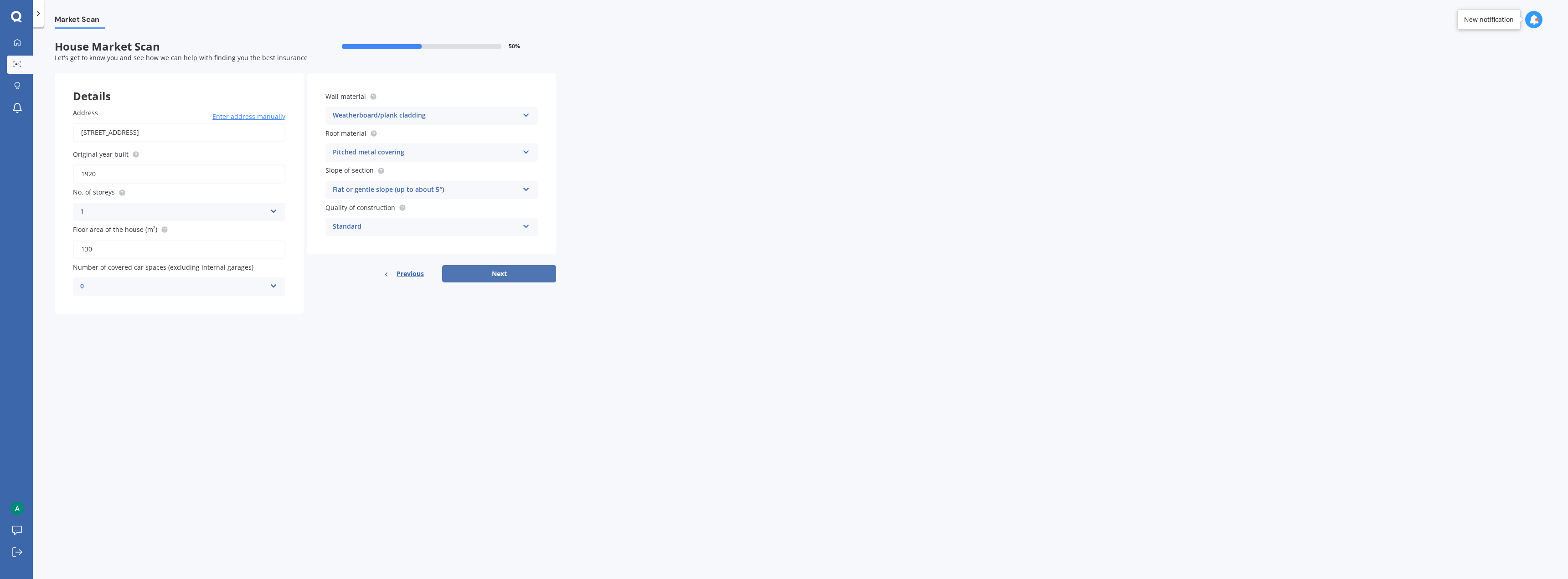
select select "19"
select select "07"
select select "1997"
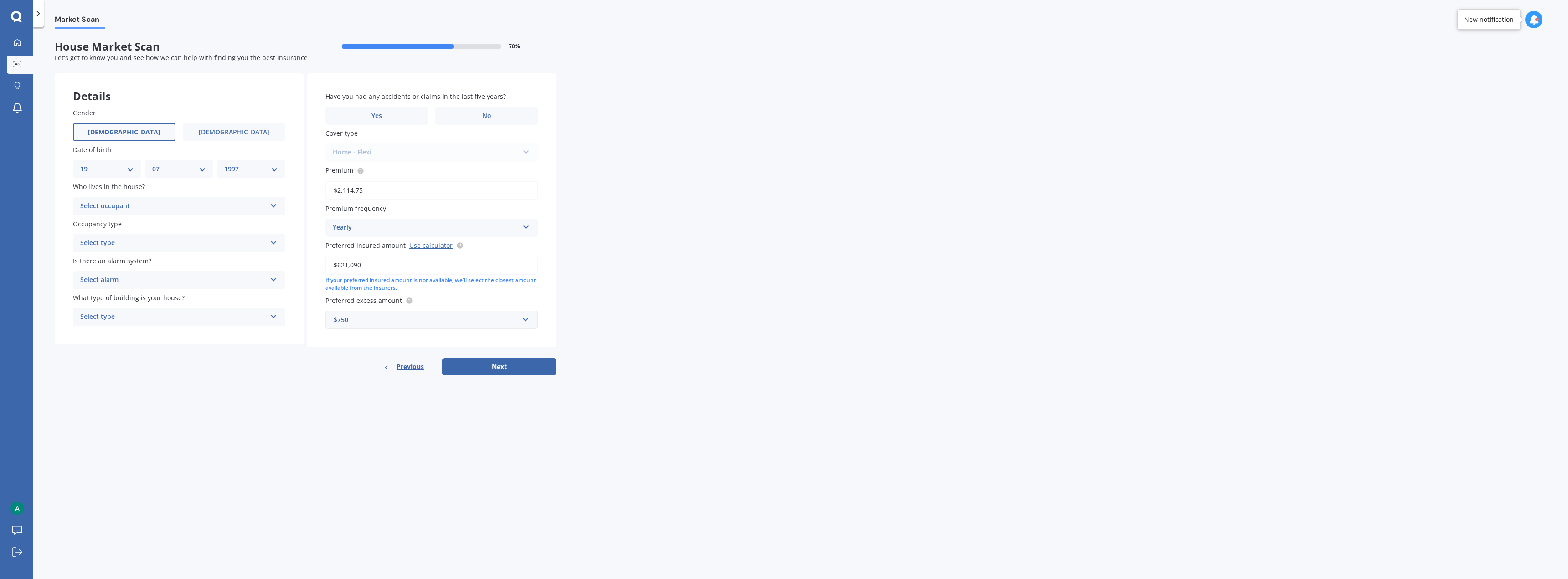
click at [123, 209] on div "Select occupant" at bounding box center [173, 206] width 186 height 11
click at [119, 240] on span "Owner + Boarder" at bounding box center [107, 240] width 53 height 9
click at [129, 240] on div "Select type" at bounding box center [173, 243] width 186 height 11
click at [125, 264] on div "Permanent" at bounding box center [179, 261] width 211 height 16
click at [122, 279] on div "Select alarm" at bounding box center [173, 280] width 186 height 11
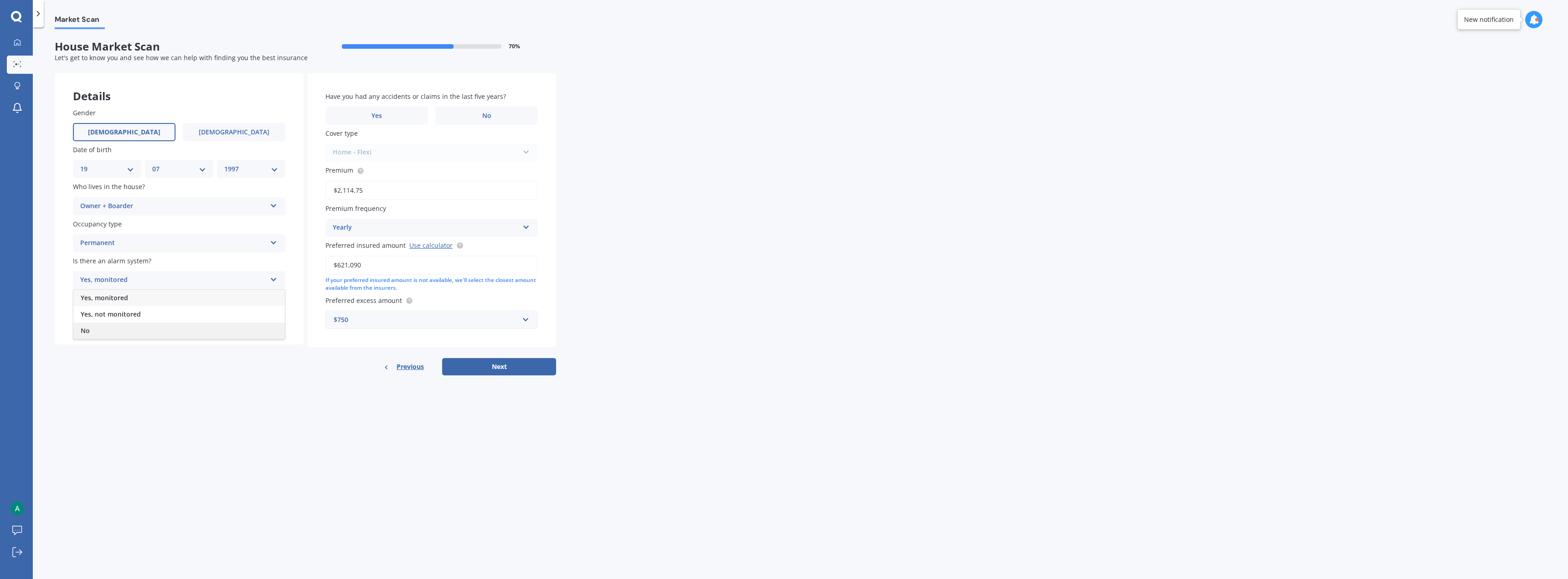
click at [116, 287] on div "No" at bounding box center [179, 330] width 211 height 16
click at [112, 287] on div "Select type" at bounding box center [173, 317] width 186 height 11
click at [128, 287] on div "Freestanding" at bounding box center [179, 335] width 211 height 16
click at [457, 117] on label "No" at bounding box center [486, 116] width 102 height 18
click at [0, 0] on input "No" at bounding box center [0, 0] width 0 height 0
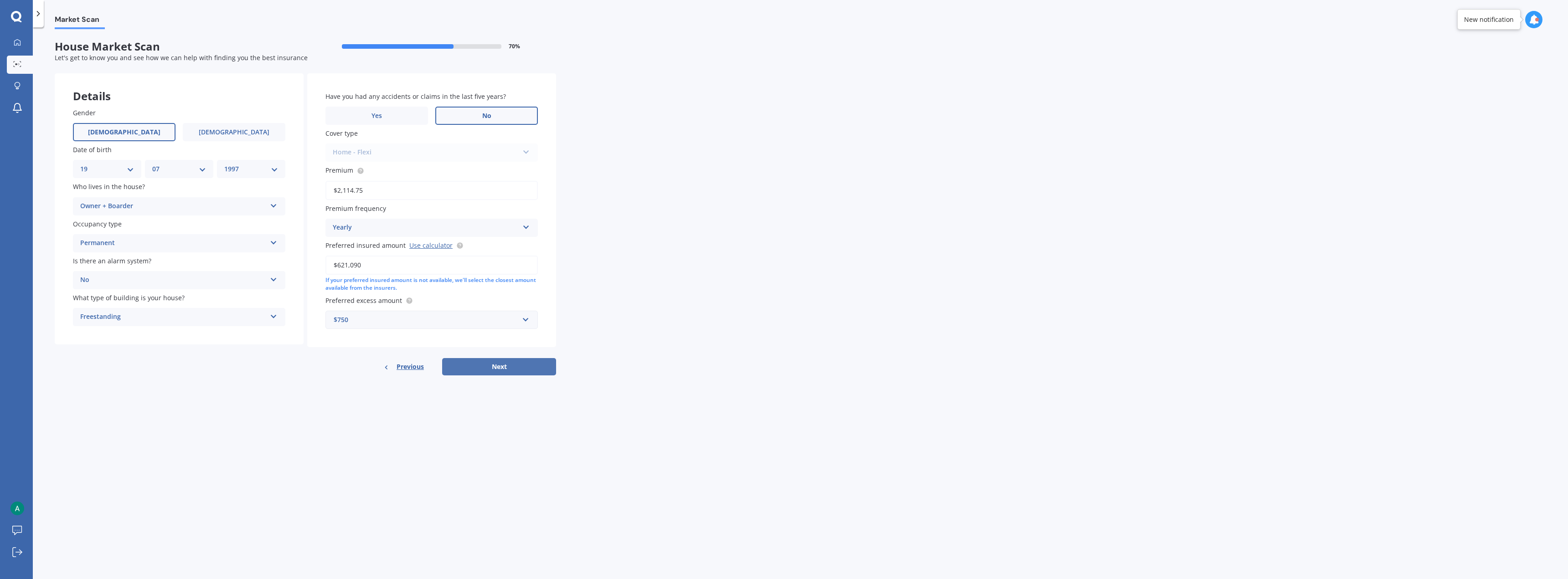
click at [500, 287] on button "Next" at bounding box center [499, 367] width 114 height 17
select select "19"
select select "07"
select select "1997"
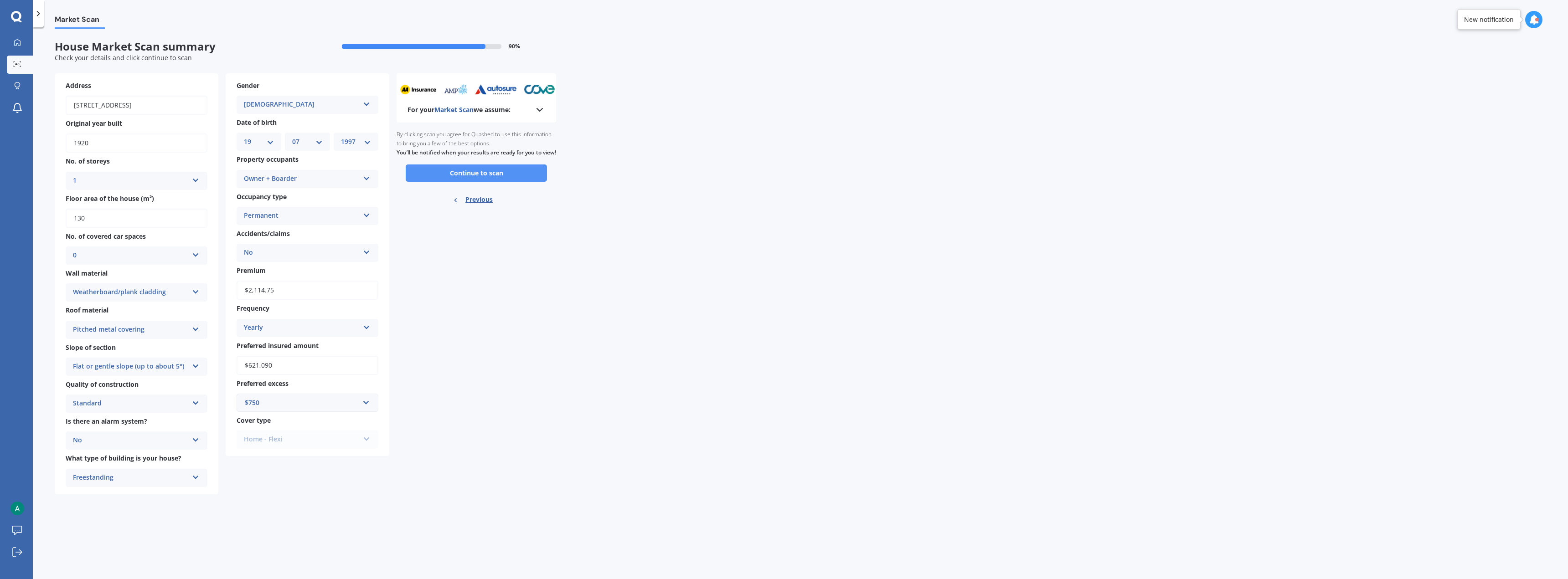
click at [469, 182] on button "Continue to scan" at bounding box center [476, 173] width 141 height 17
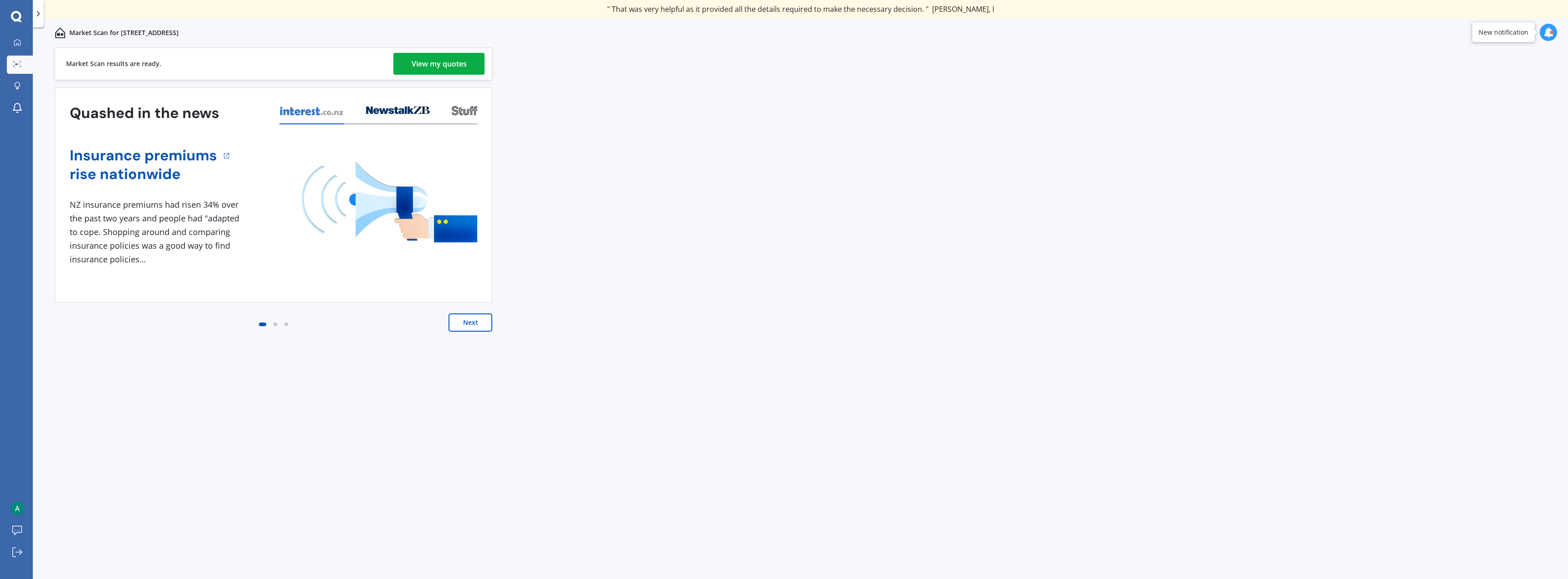
click at [422, 69] on div "View my quotes" at bounding box center [439, 64] width 55 height 22
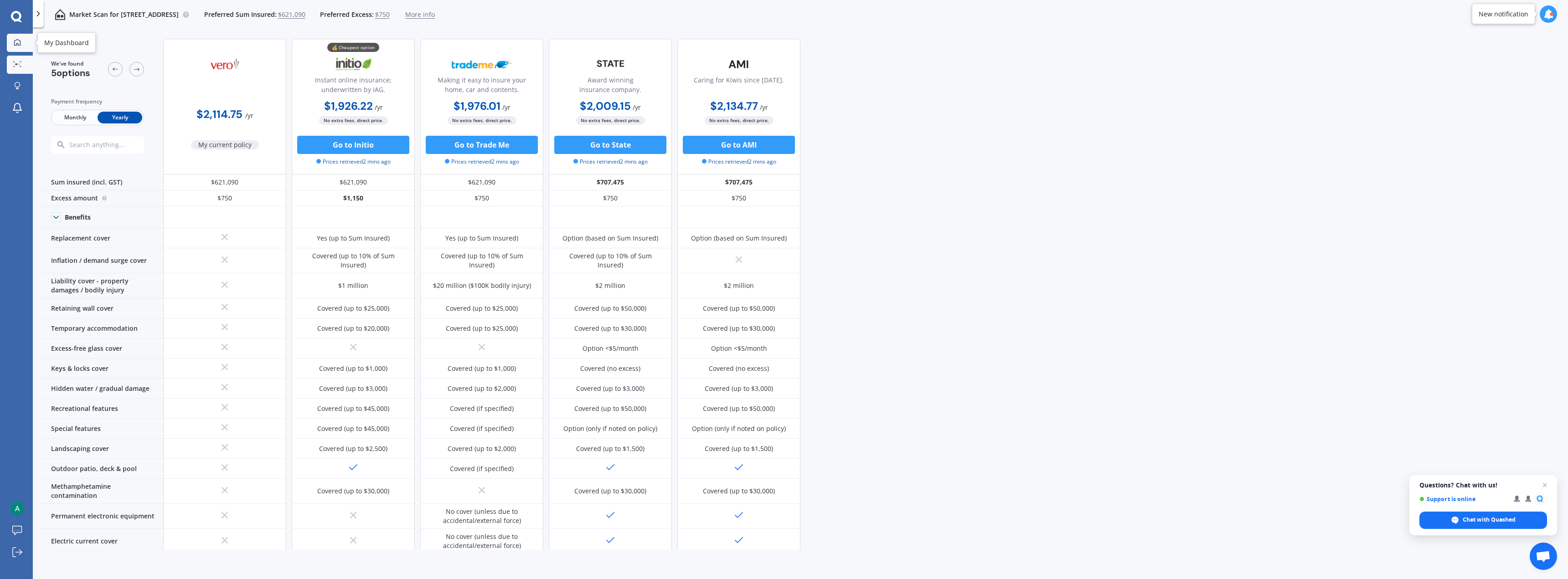
click at [8, 43] on link "My Dashboard" at bounding box center [19, 43] width 26 height 18
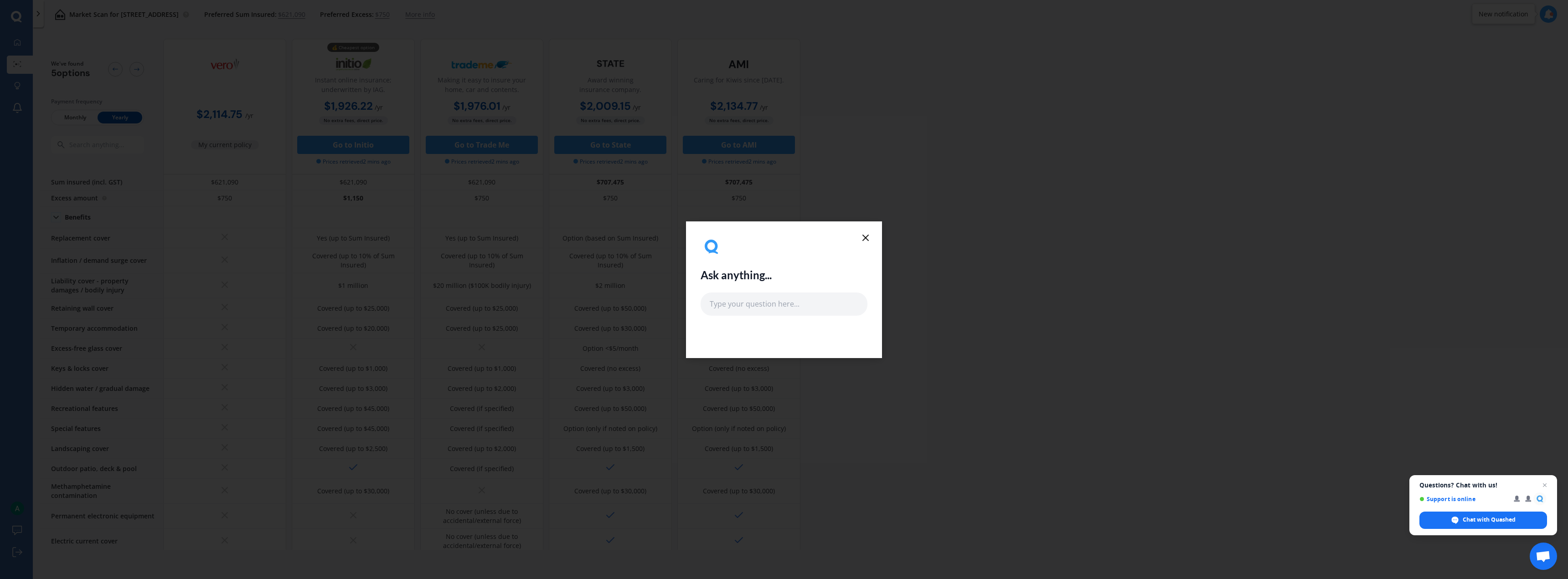
click at [583, 239] on icon at bounding box center [866, 238] width 11 height 11
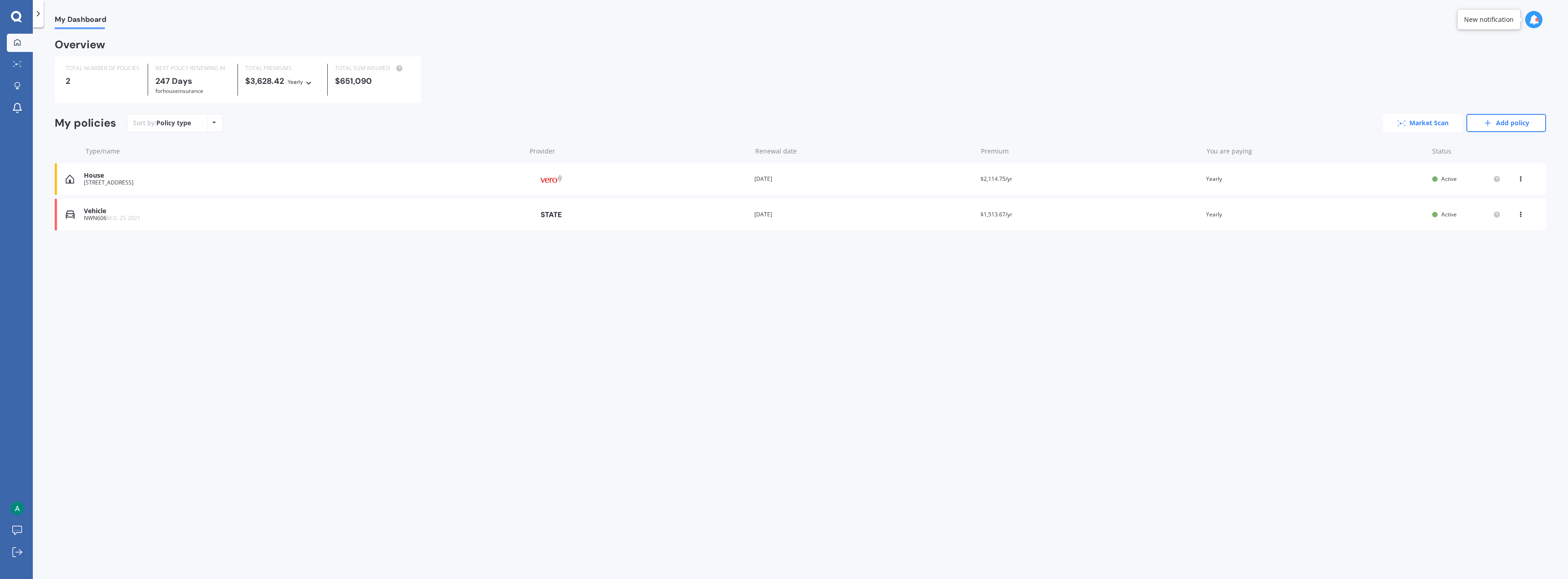
click at [583, 124] on circle at bounding box center [1400, 123] width 2 height 2
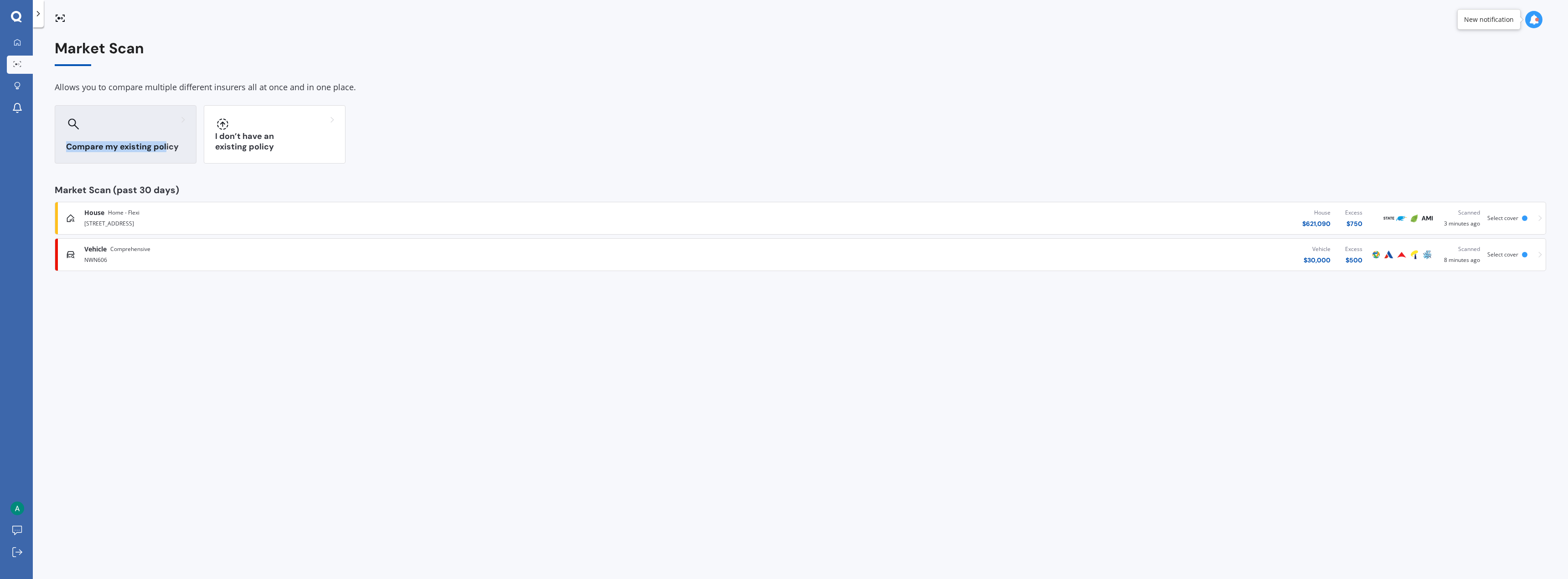
click at [166, 136] on div "Compare my existing policy" at bounding box center [125, 134] width 142 height 58
